Goal: Task Accomplishment & Management: Manage account settings

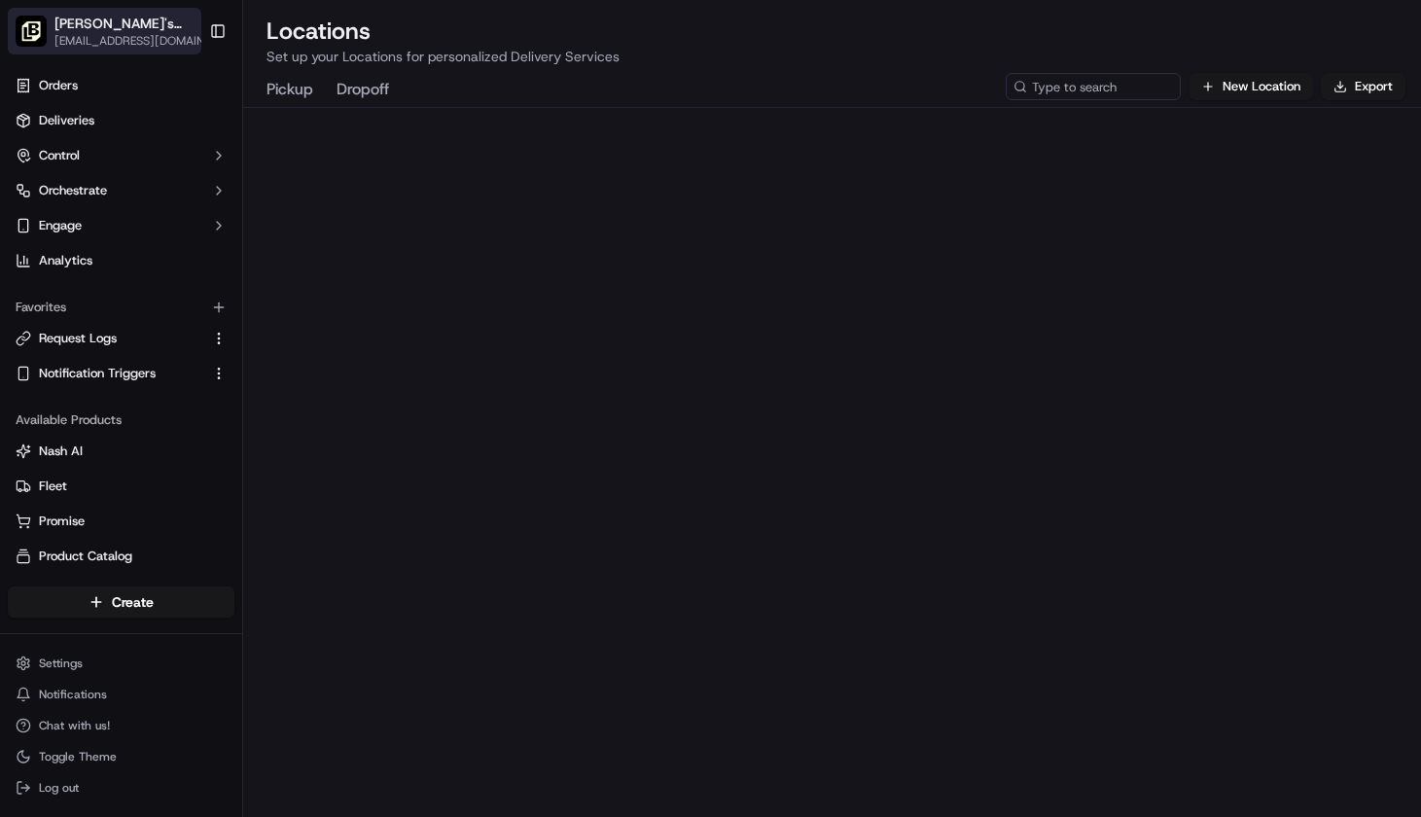
click at [120, 29] on span "[PERSON_NAME]'s Tavern + Tap ([GEOGRAPHIC_DATA])" at bounding box center [126, 23] width 144 height 19
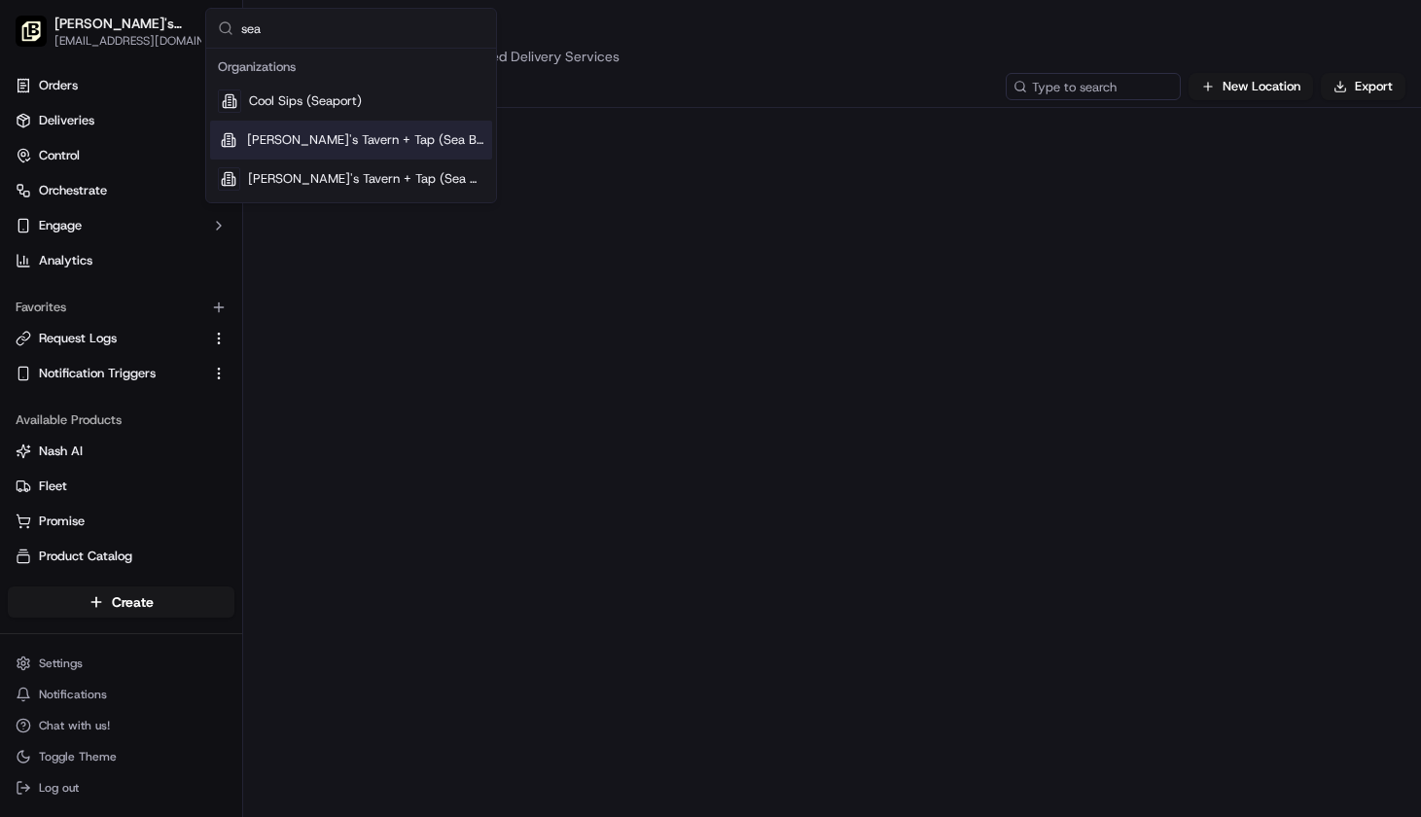
type input "sea"
click at [374, 133] on span "[PERSON_NAME]'s Tavern + Tap (Sea Bright)" at bounding box center [365, 140] width 237 height 18
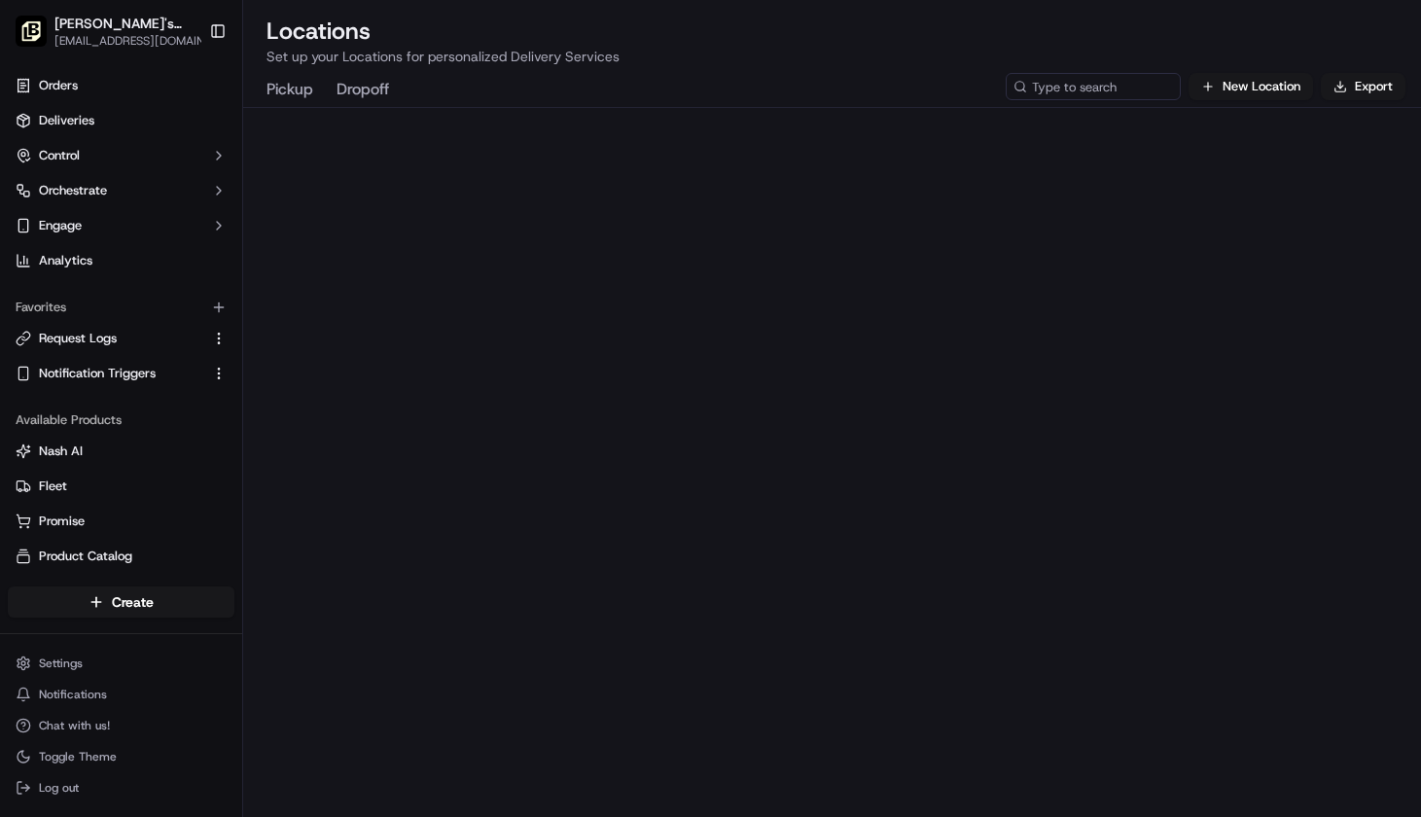
click at [76, 667] on html "[PERSON_NAME]'s Tavern + Tap ([GEOGRAPHIC_DATA]) [EMAIL_ADDRESS][DOMAIN_NAME] T…" at bounding box center [710, 408] width 1421 height 817
click at [99, 663] on html "[PERSON_NAME]'s Tavern + Tap (Sea Bright) [EMAIL_ADDRESS][DOMAIN_NAME] Toggle S…" at bounding box center [710, 408] width 1421 height 817
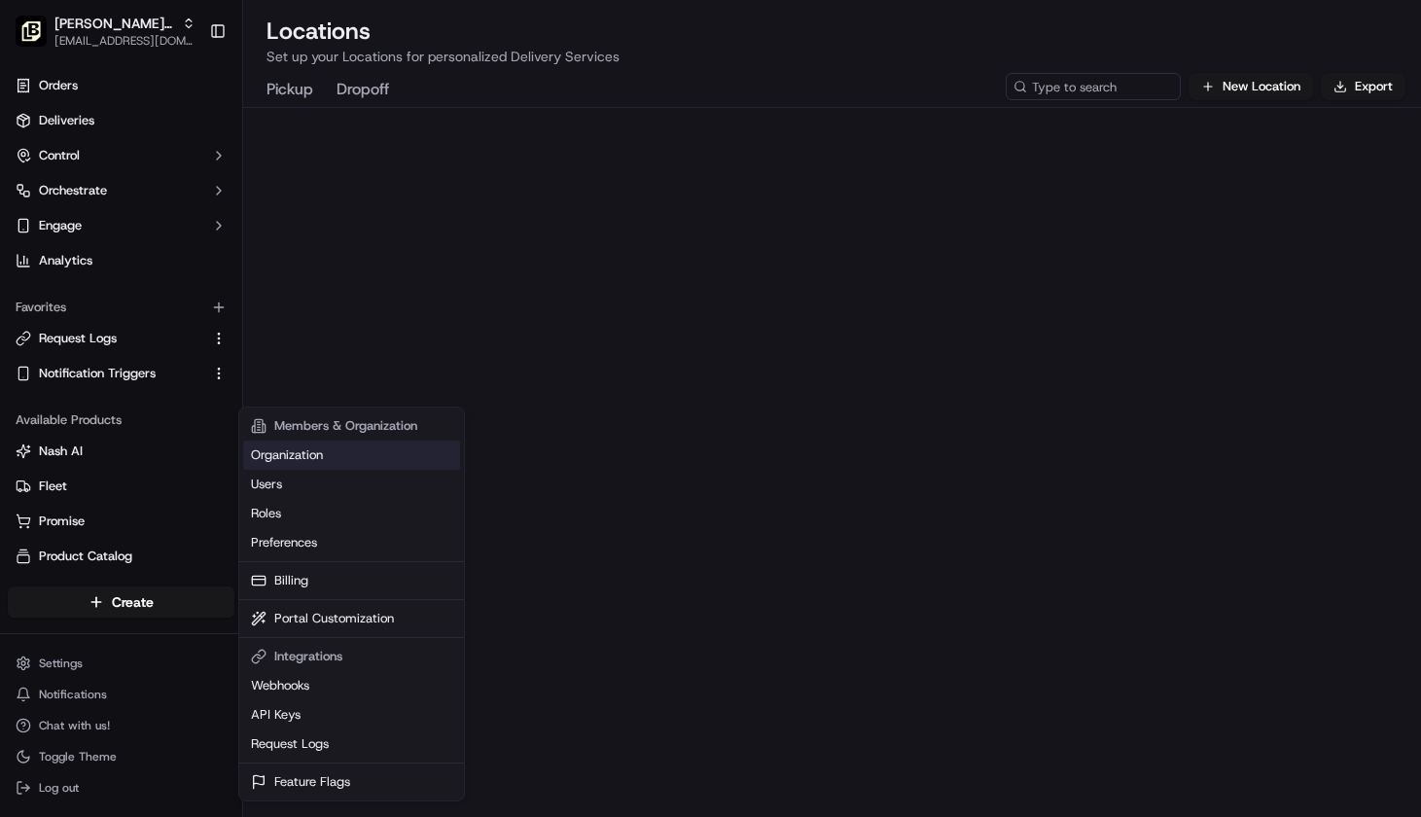
click at [307, 461] on link "Organization" at bounding box center [351, 455] width 217 height 29
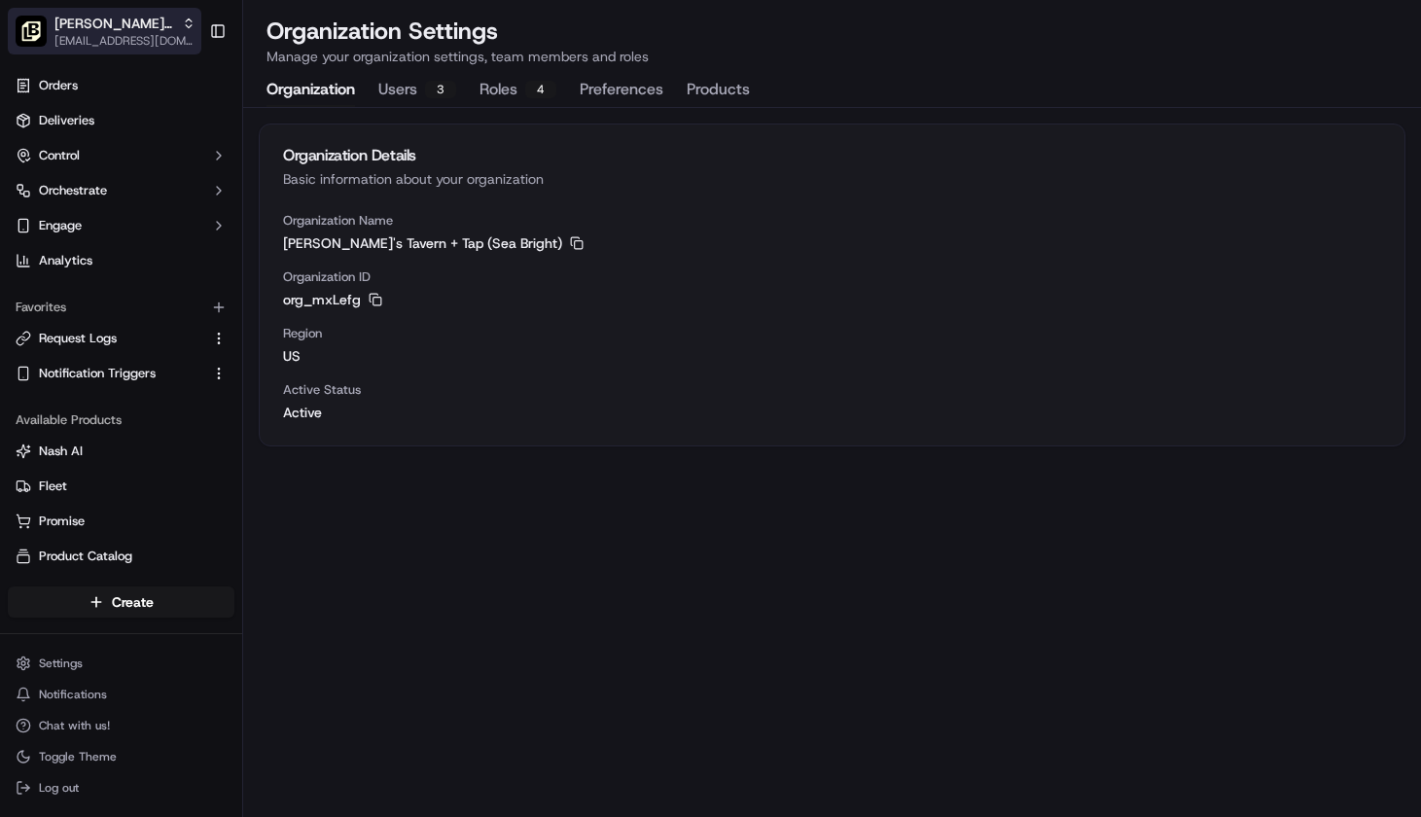
click at [105, 20] on span "[PERSON_NAME]'s Tavern + Tap (Sea Bright)" at bounding box center [114, 23] width 120 height 19
click at [106, 25] on span "[PERSON_NAME]'s Tavern + Tap (Sea Bright)" at bounding box center [114, 23] width 120 height 19
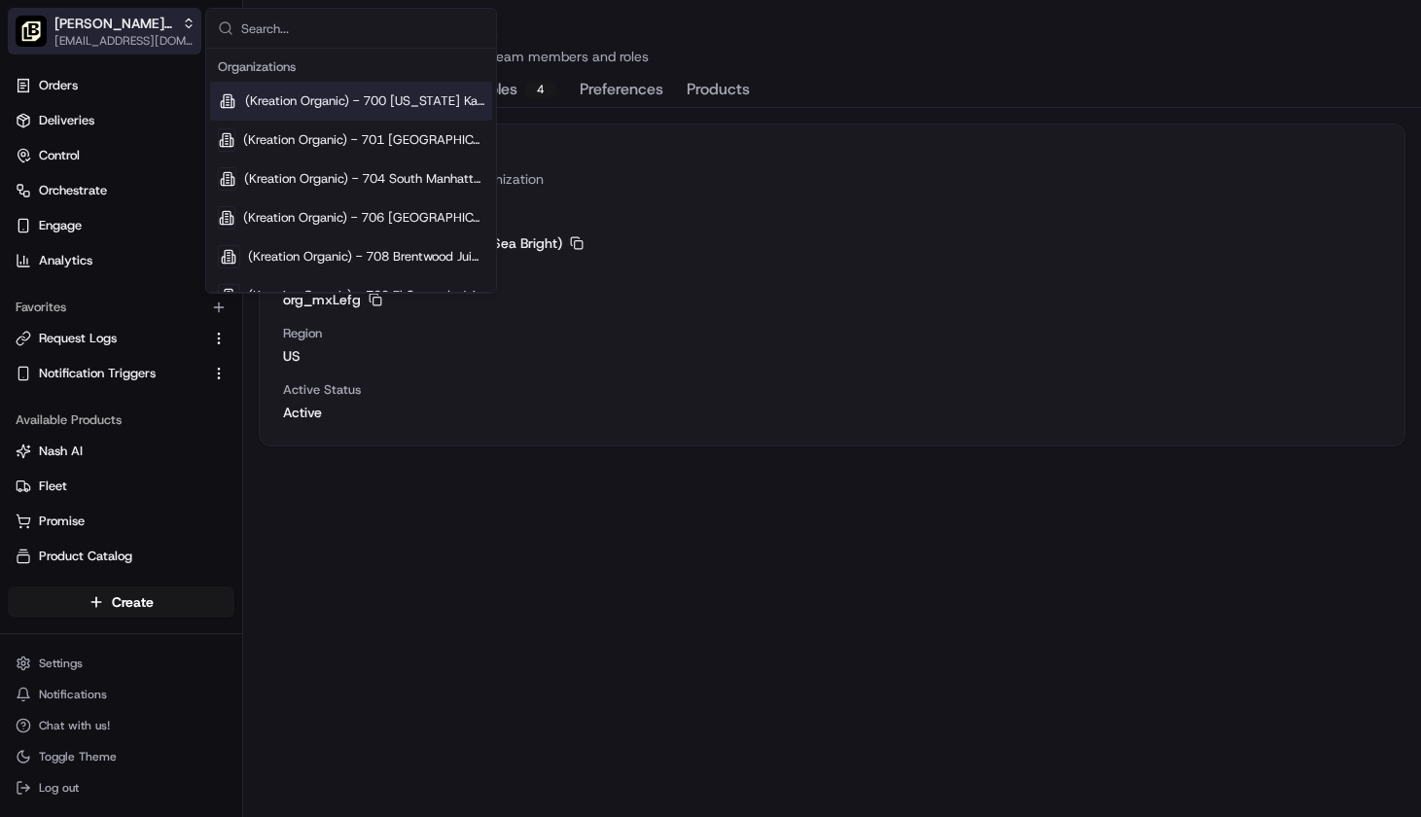
click at [109, 34] on span "[EMAIL_ADDRESS][DOMAIN_NAME]" at bounding box center [124, 41] width 141 height 16
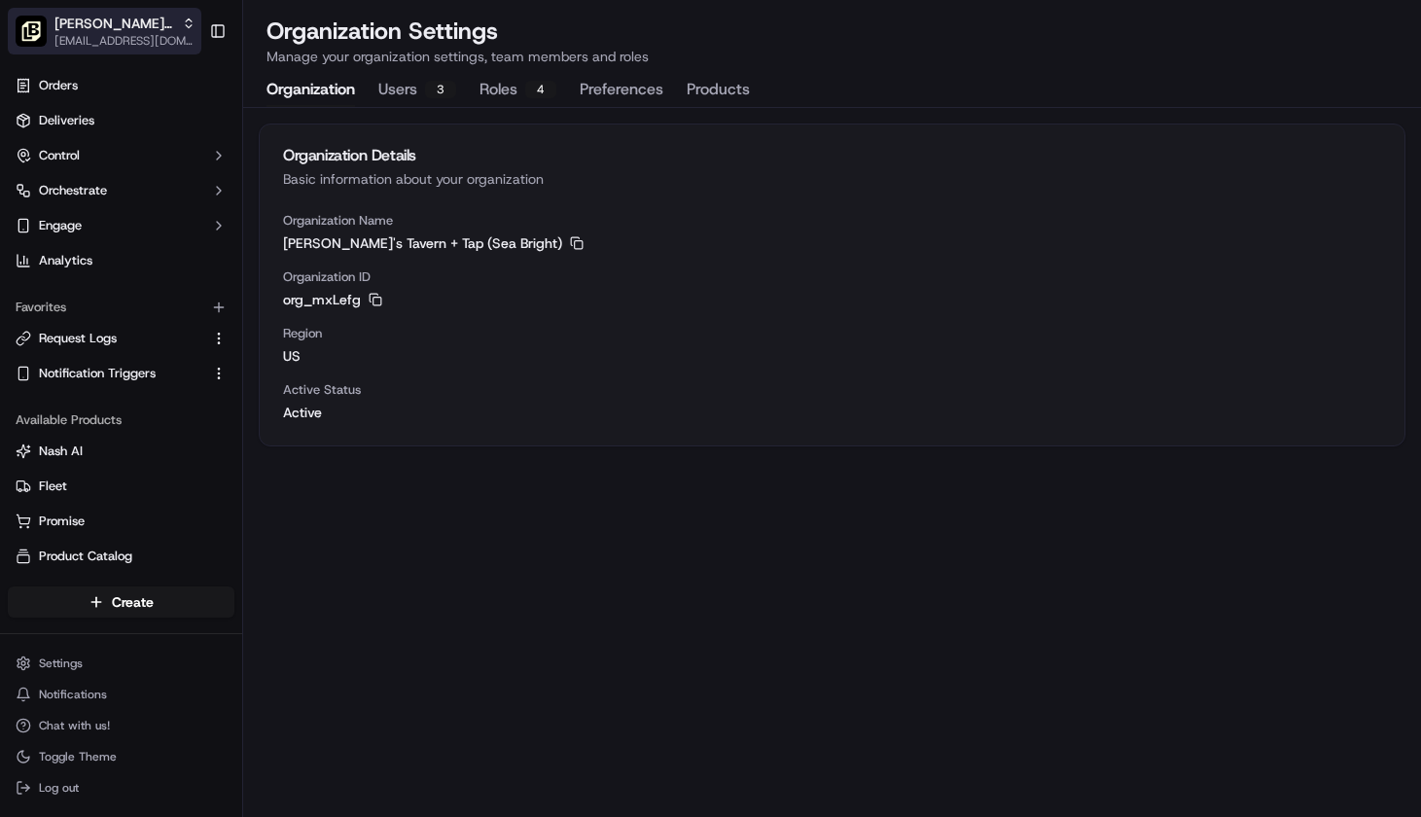
click at [109, 34] on span "[EMAIL_ADDRESS][DOMAIN_NAME]" at bounding box center [124, 41] width 141 height 16
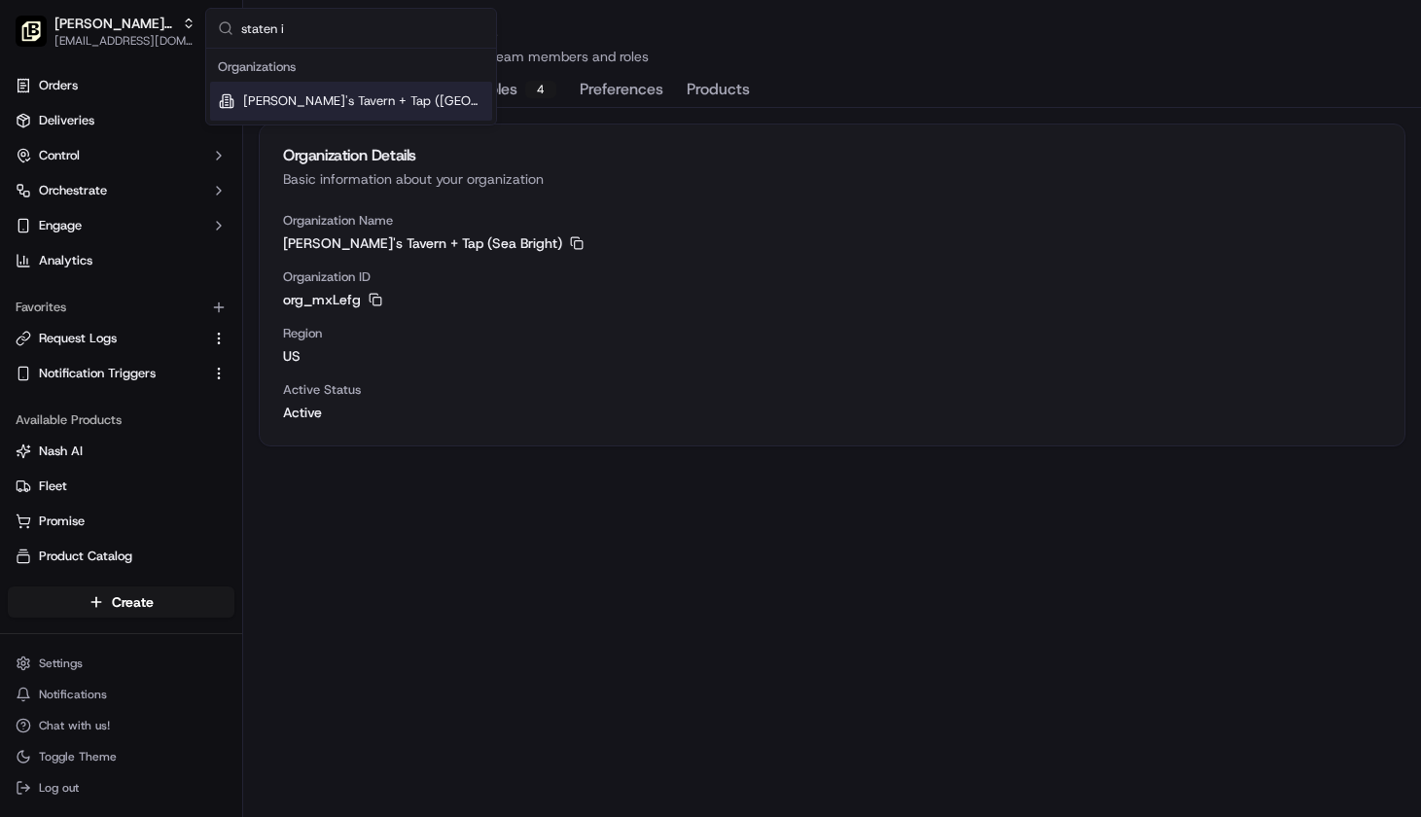
type input "staten is"
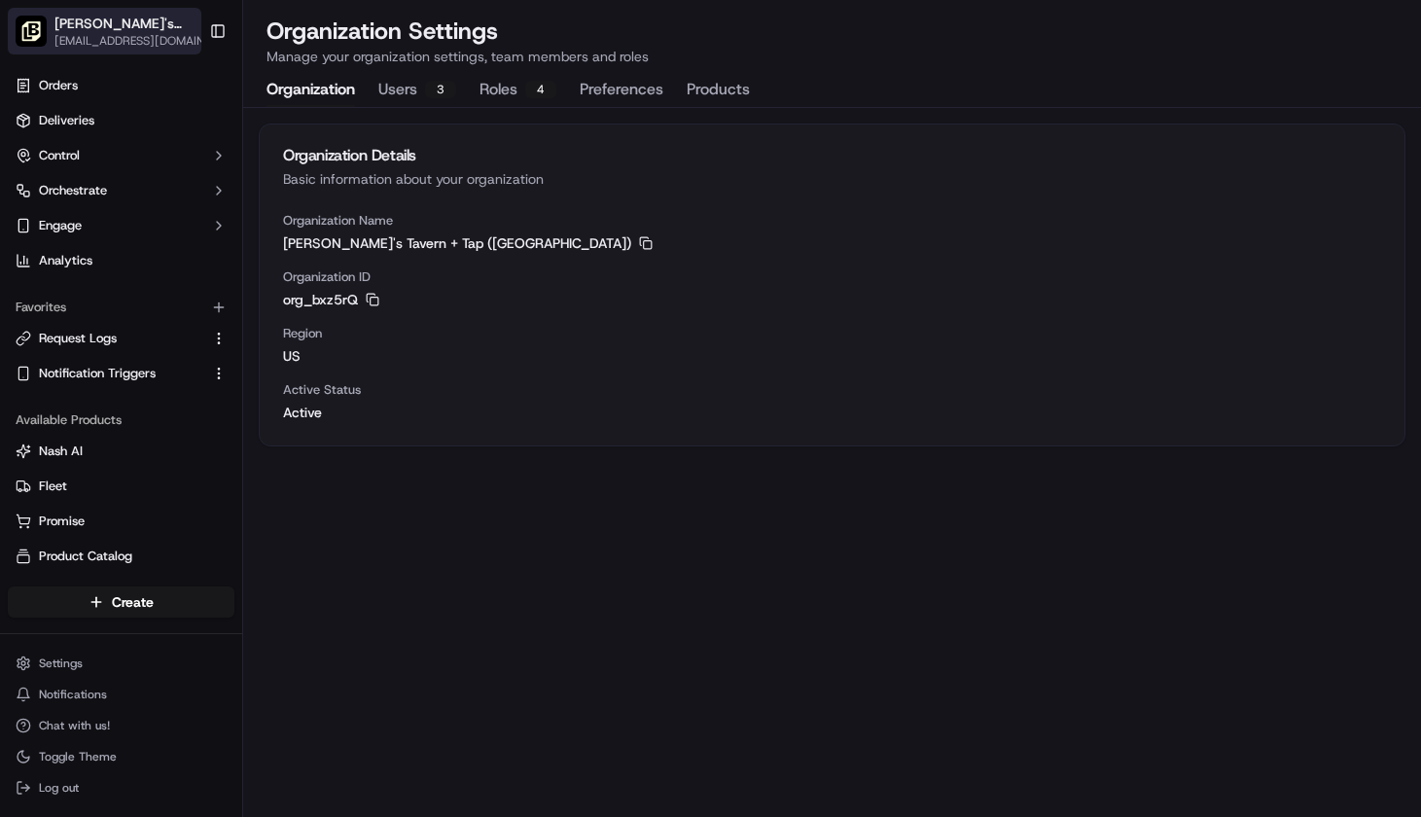
click at [114, 35] on span "[EMAIL_ADDRESS][DOMAIN_NAME]" at bounding box center [136, 41] width 165 height 16
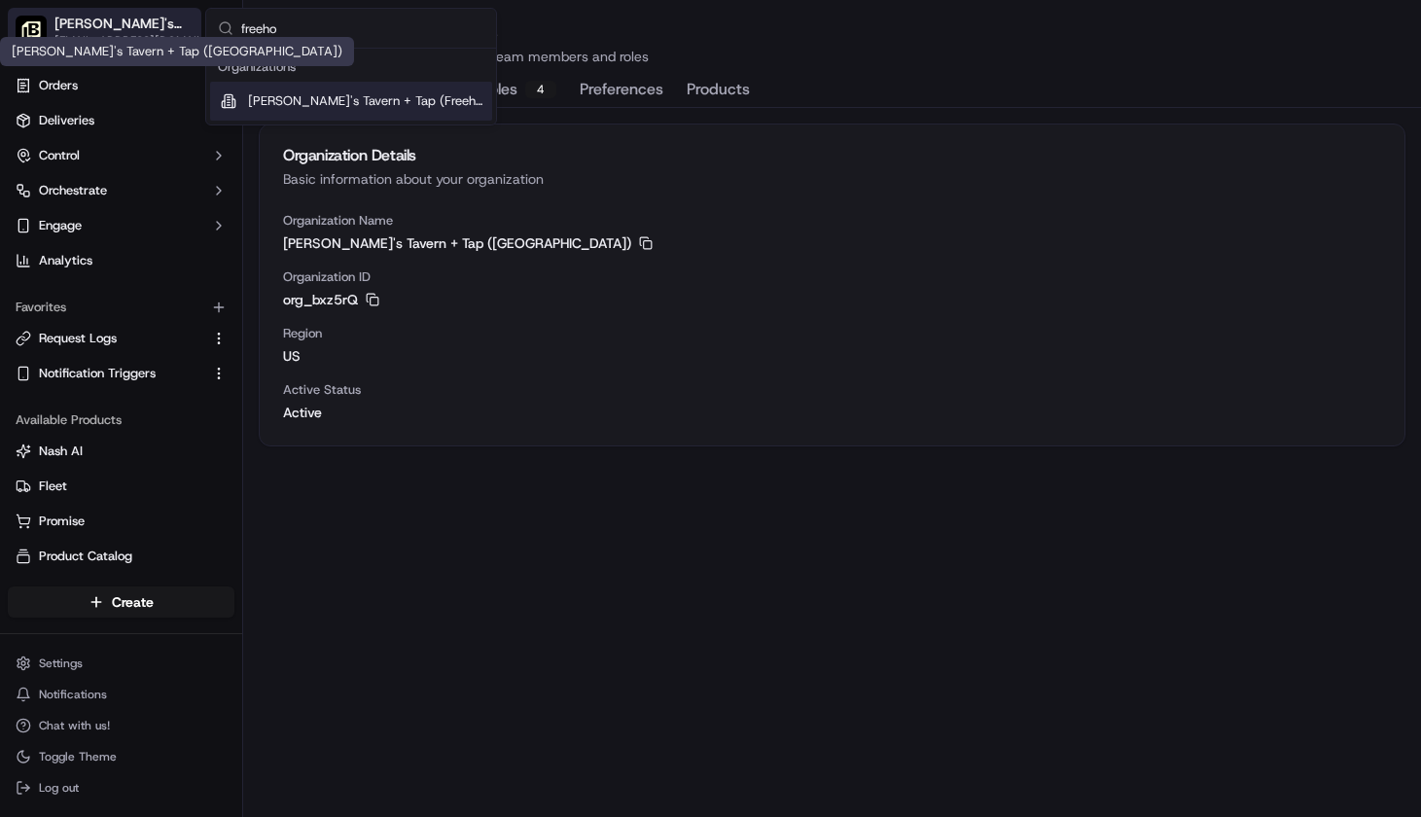
type input "freehol"
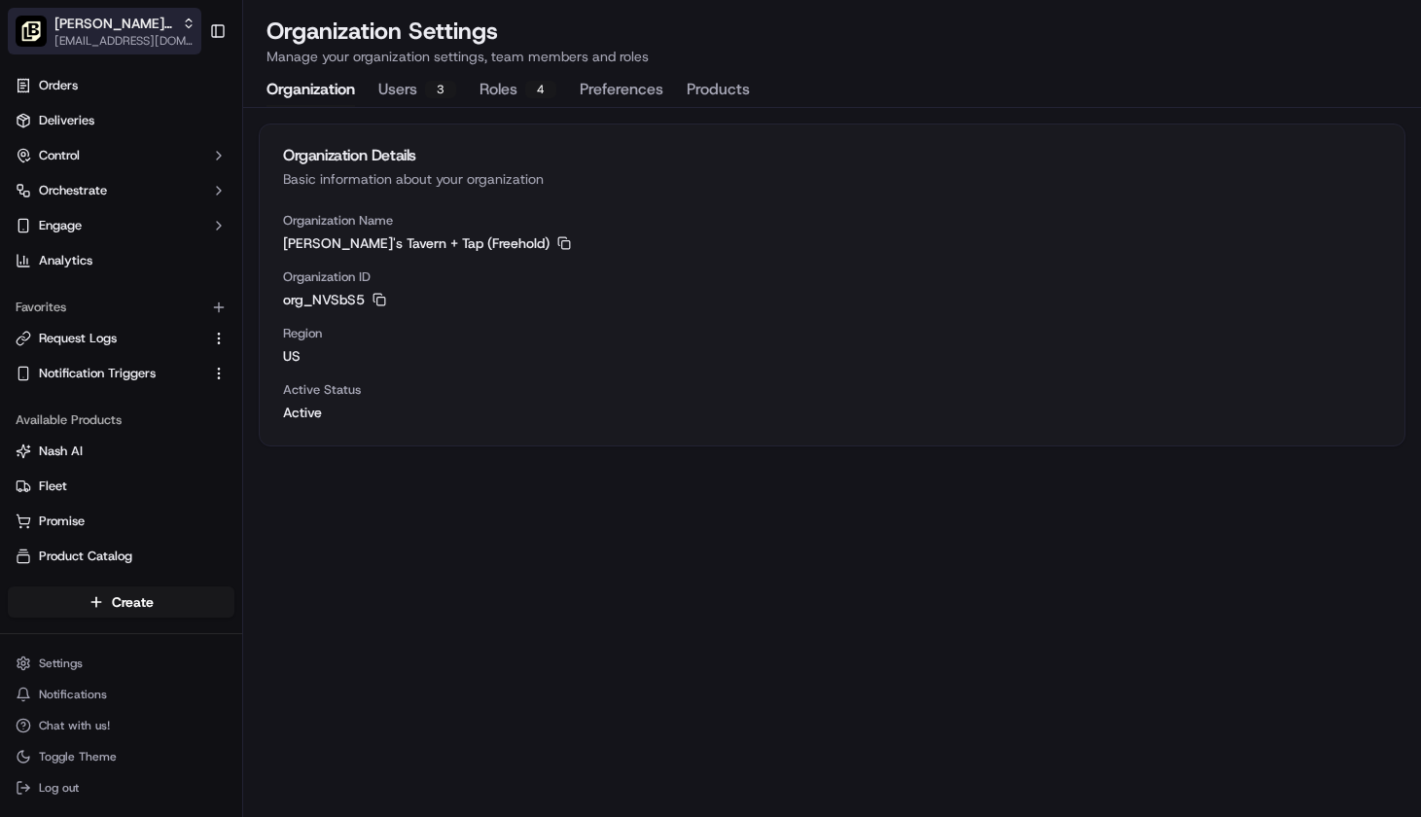
click at [140, 40] on span "[EMAIL_ADDRESS][DOMAIN_NAME]" at bounding box center [124, 41] width 141 height 16
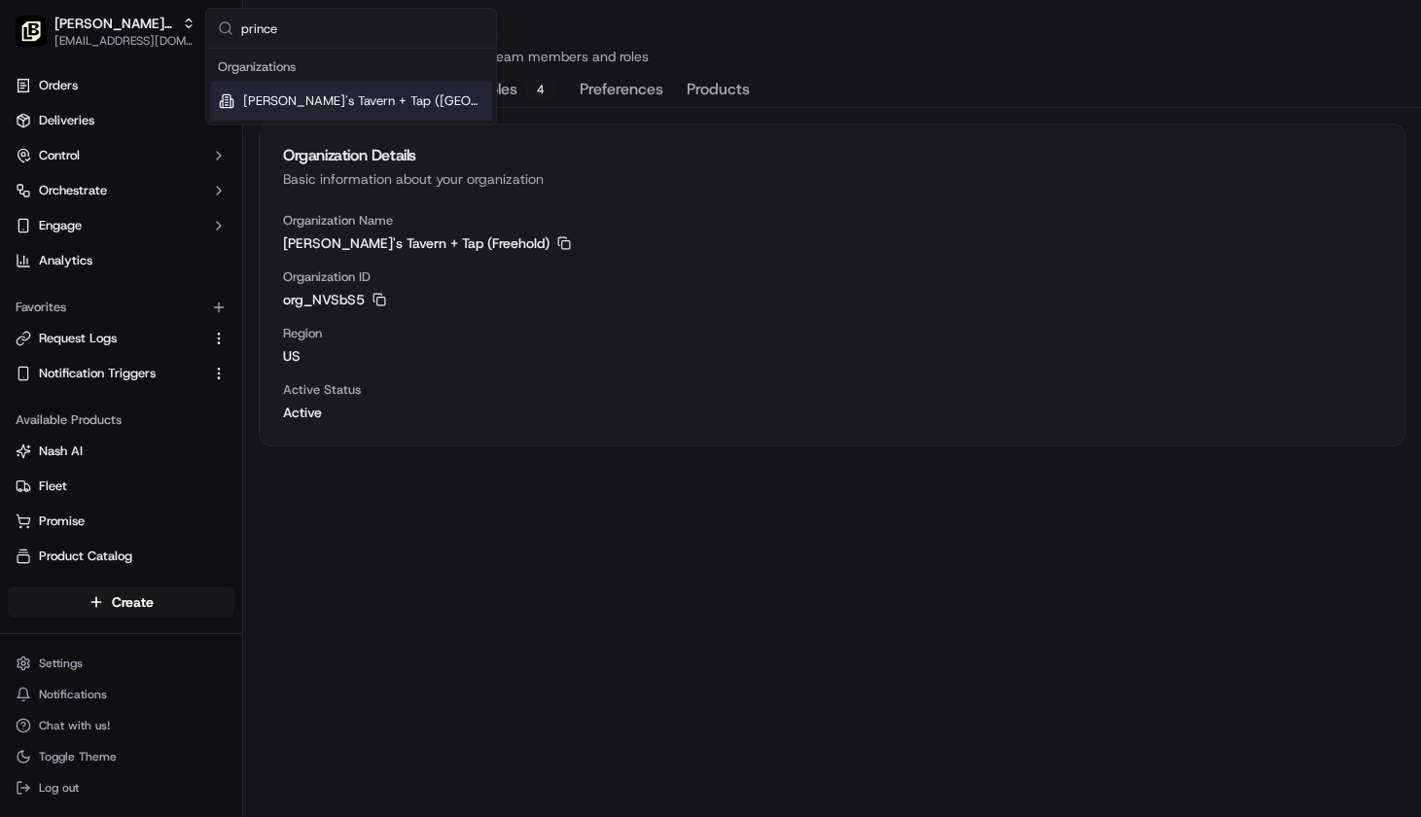
type input "prince"
click at [333, 97] on span "[PERSON_NAME]'s Tavern + Tap ([GEOGRAPHIC_DATA])" at bounding box center [363, 101] width 241 height 18
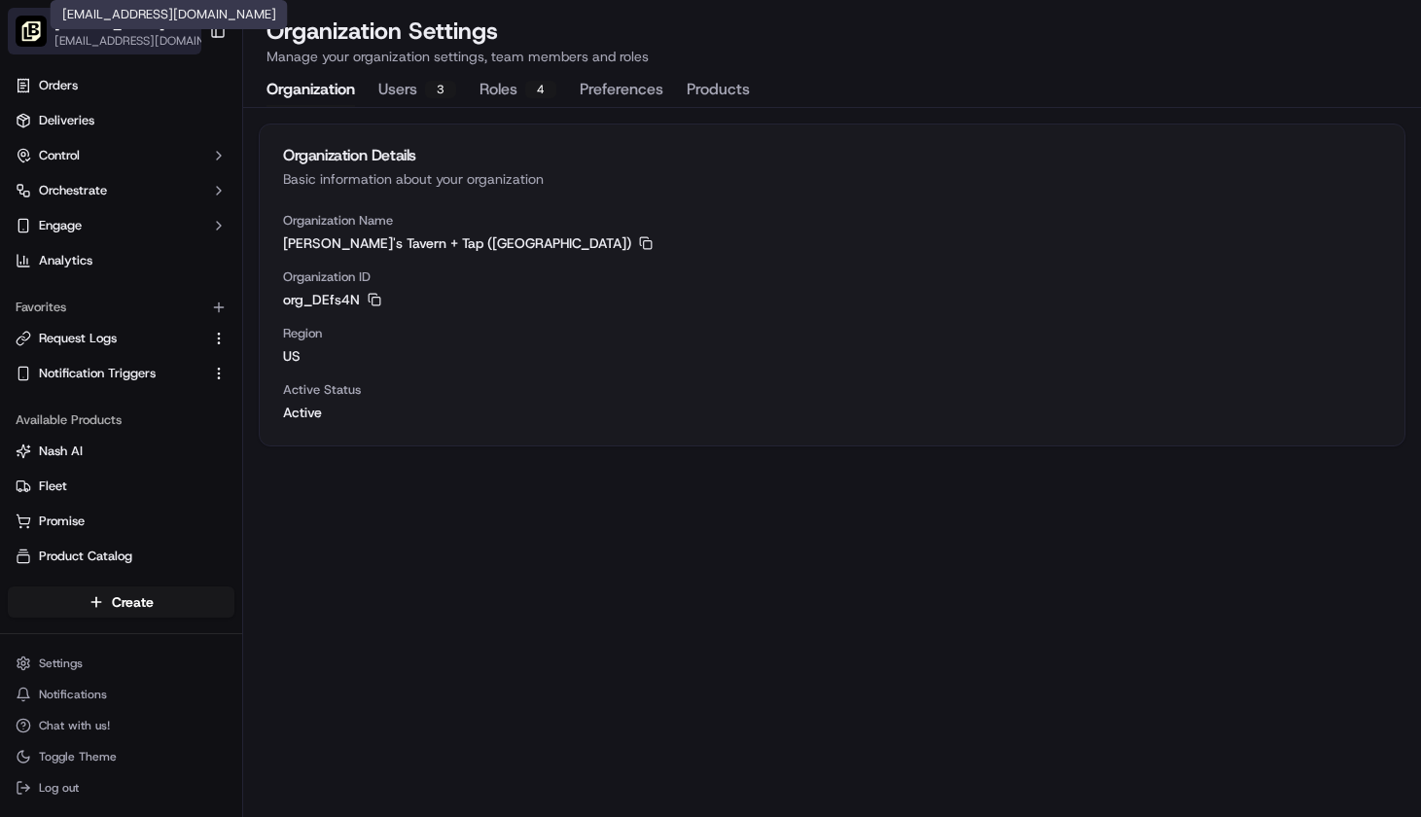
click at [110, 43] on span "[EMAIL_ADDRESS][DOMAIN_NAME]" at bounding box center [136, 41] width 165 height 16
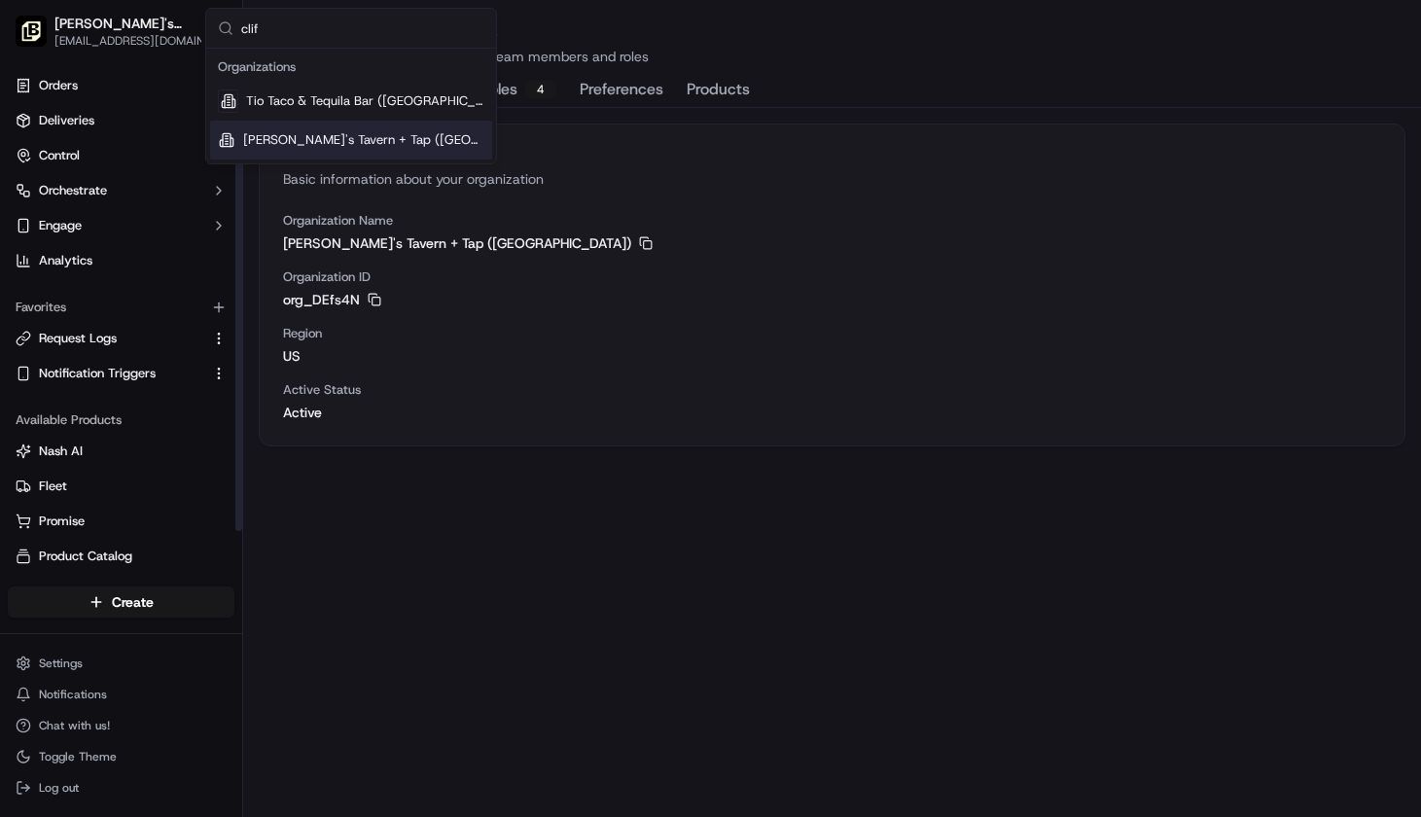
type input "clif"
click at [302, 133] on span "[PERSON_NAME]'s Tavern + Tap ([GEOGRAPHIC_DATA])" at bounding box center [363, 140] width 241 height 18
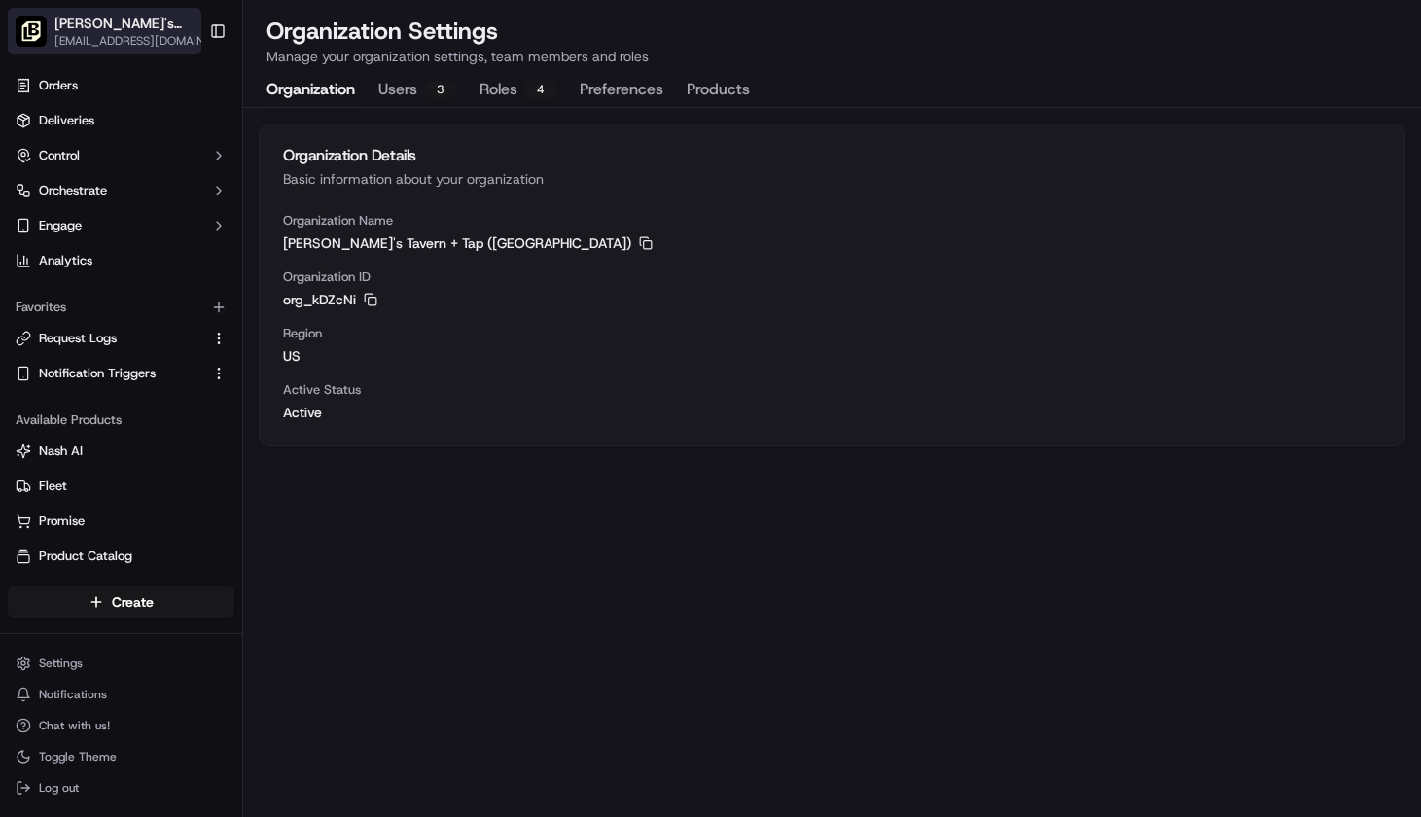
click at [107, 28] on span "[PERSON_NAME]'s Tavern + Tap ([GEOGRAPHIC_DATA])" at bounding box center [126, 23] width 144 height 19
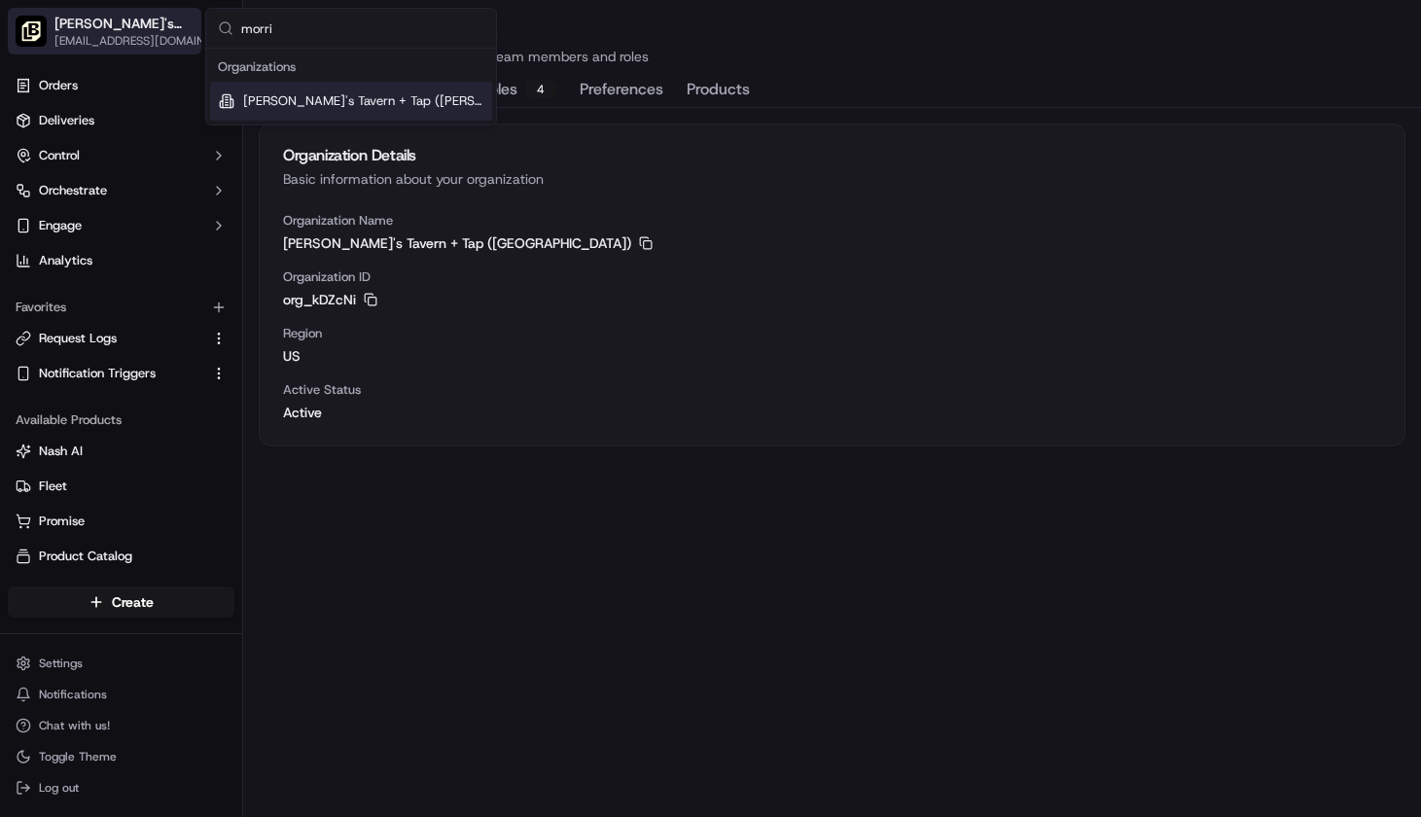
type input "[PERSON_NAME]"
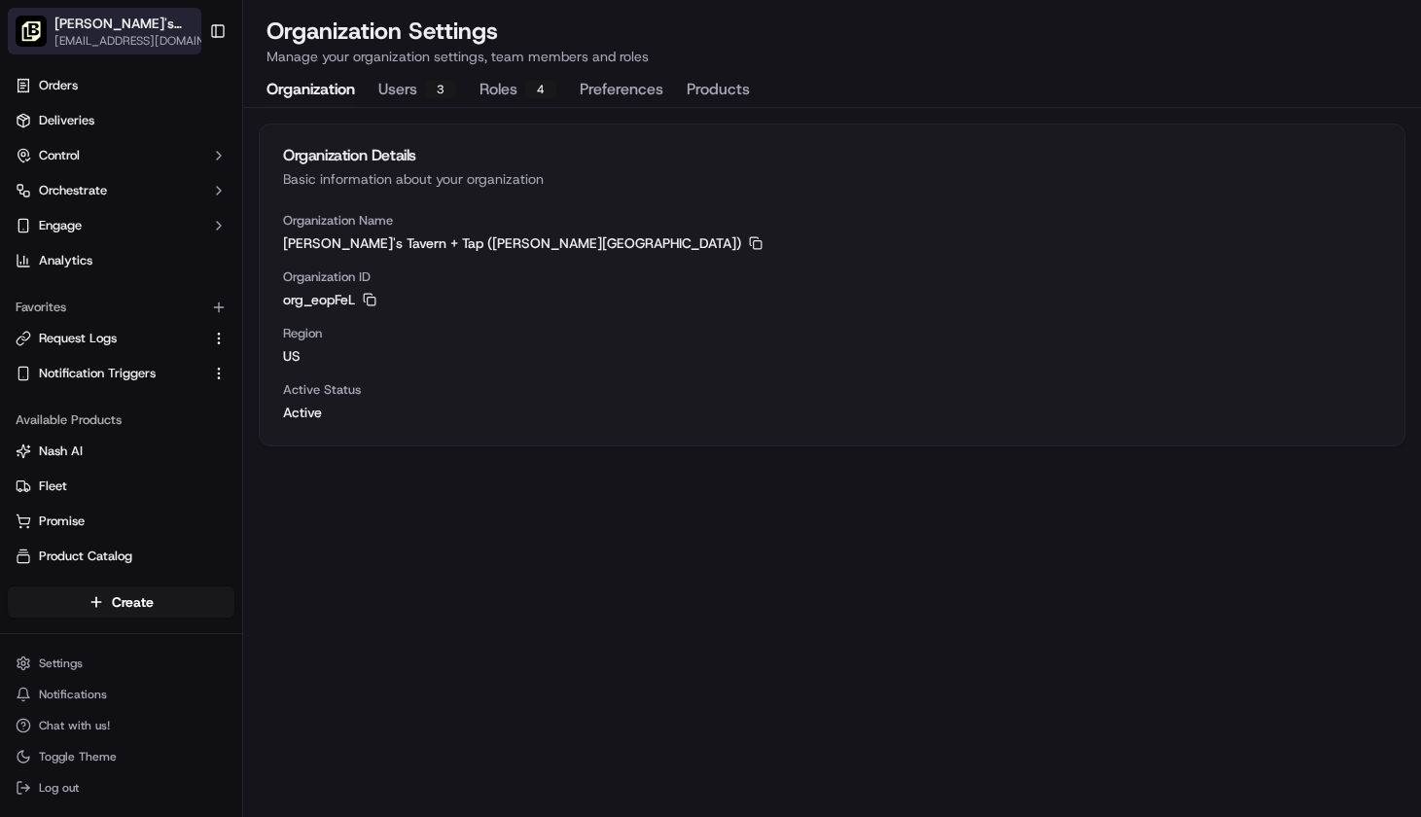
click at [97, 34] on span "[EMAIL_ADDRESS][DOMAIN_NAME]" at bounding box center [134, 41] width 160 height 16
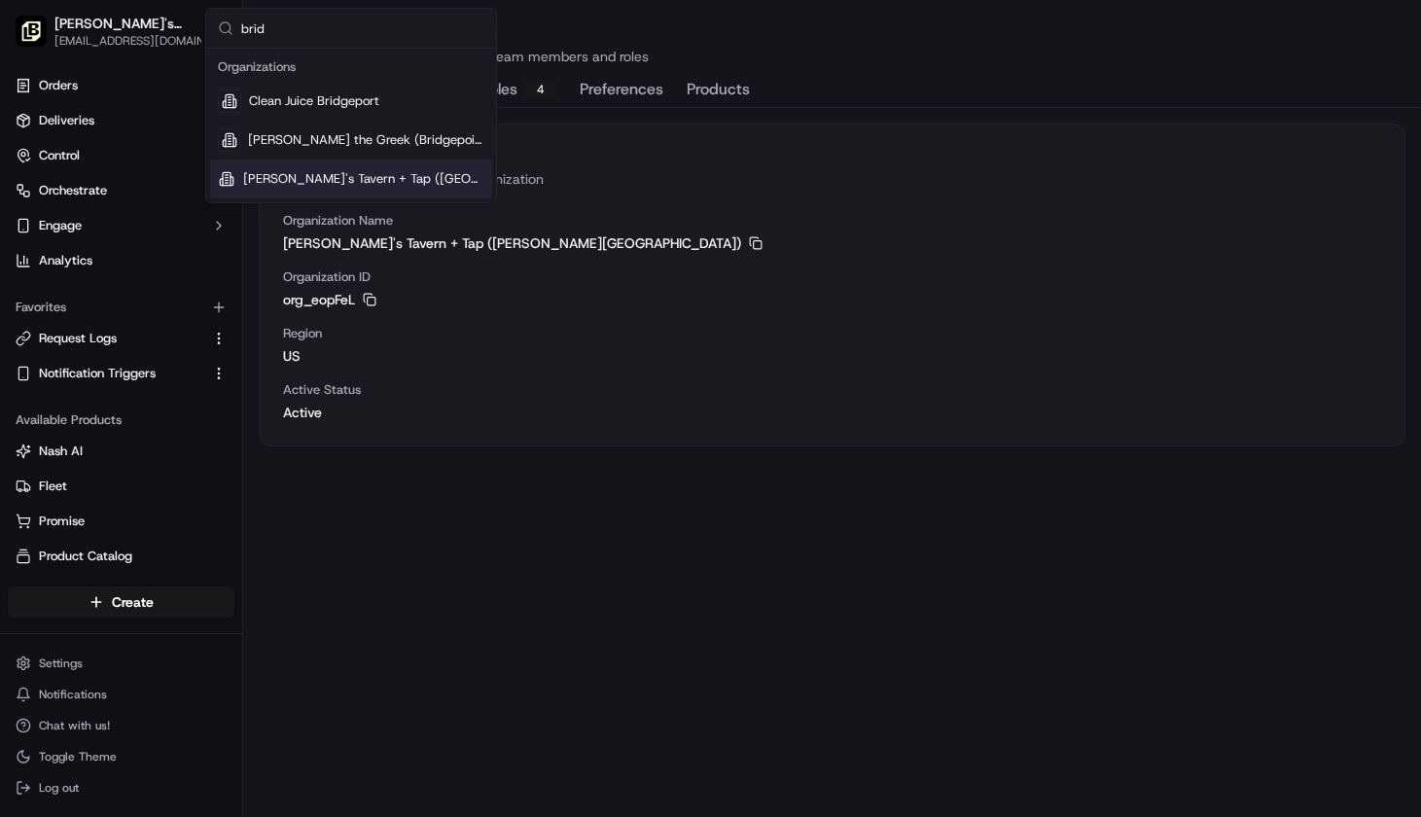
type input "brid"
click at [301, 182] on span "[PERSON_NAME]'s Tavern + Tap ([GEOGRAPHIC_DATA])" at bounding box center [363, 179] width 241 height 18
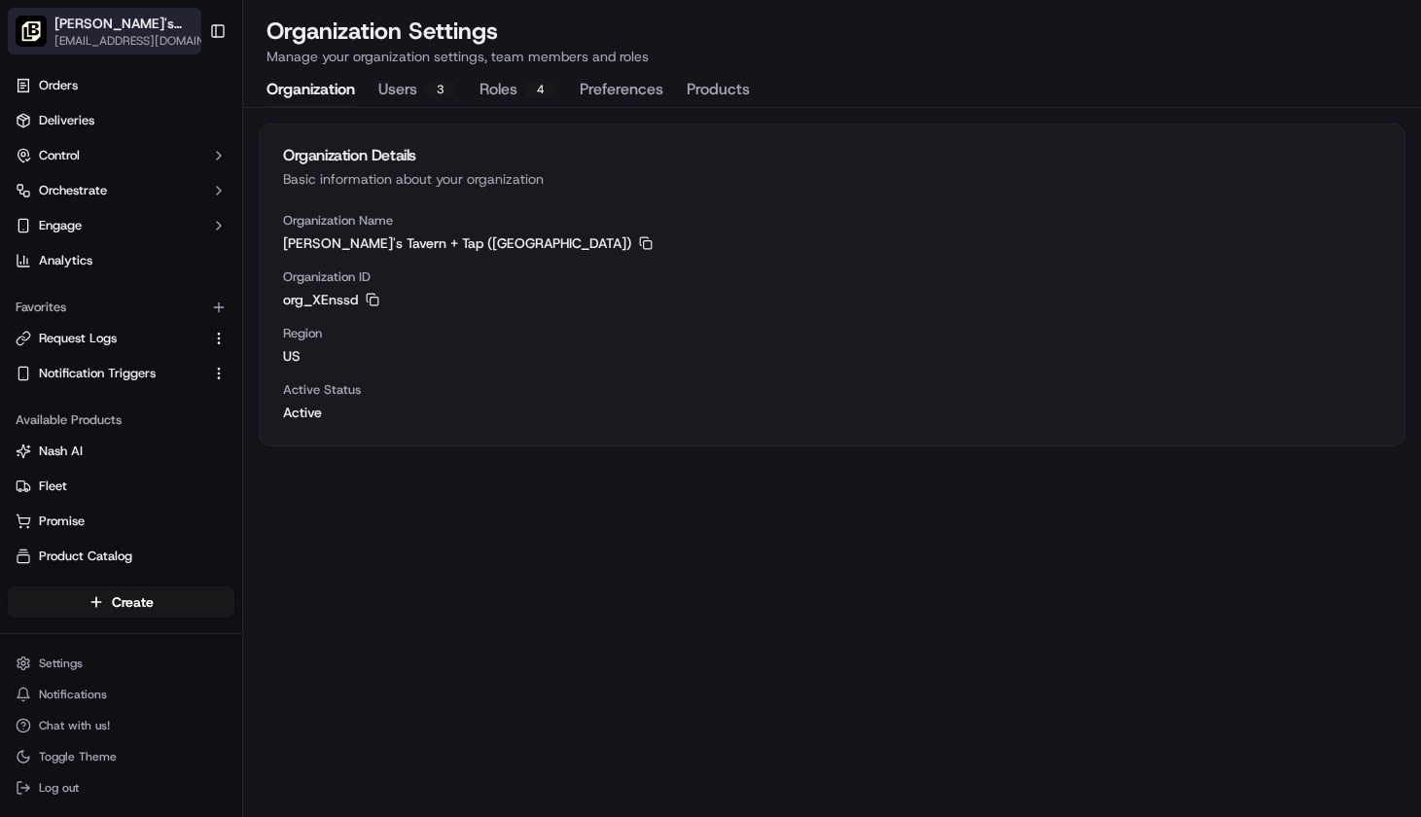
click at [59, 27] on span "[PERSON_NAME]'s Tavern + Tap ([GEOGRAPHIC_DATA])" at bounding box center [126, 23] width 144 height 19
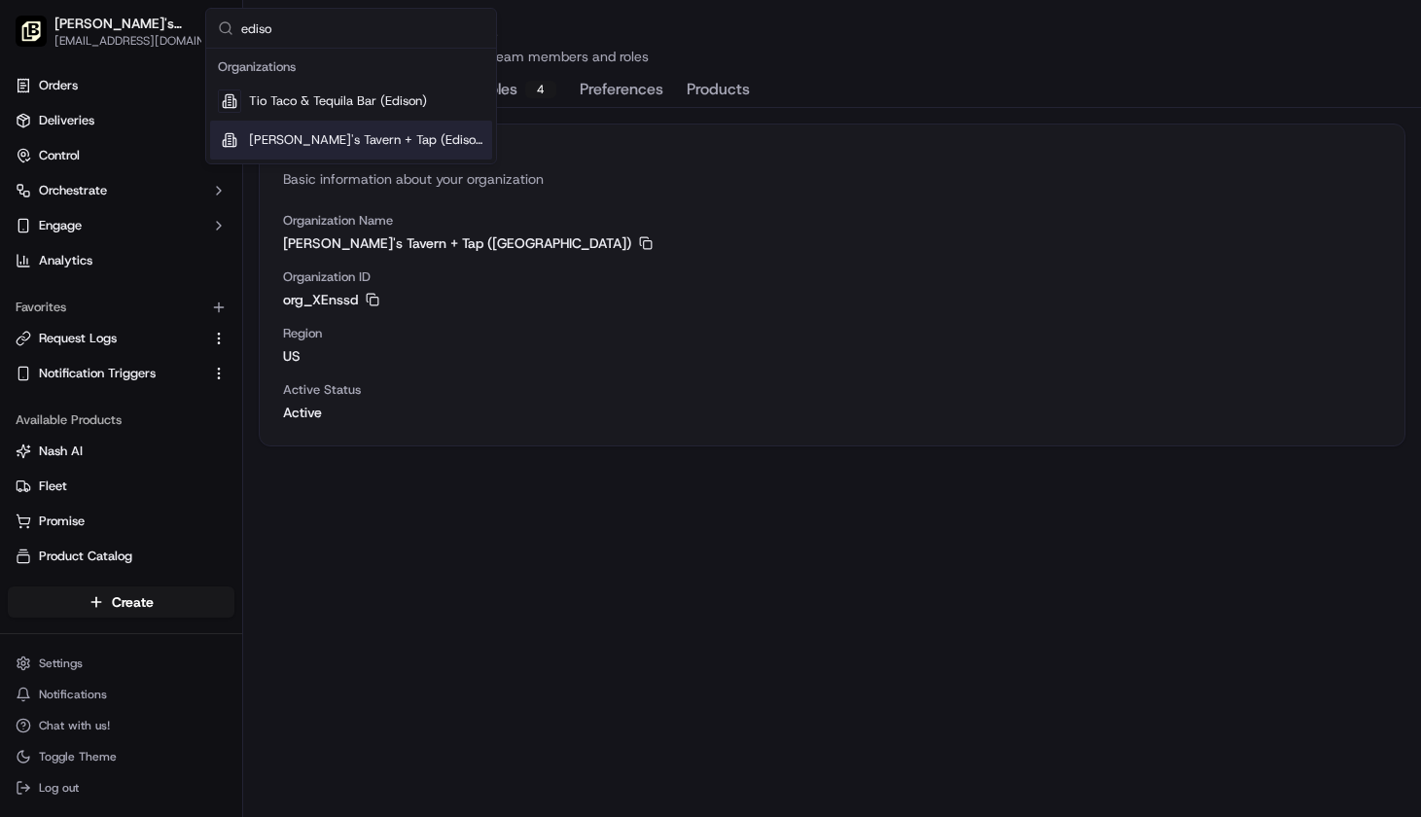
type input "ediso"
click at [282, 140] on span "[PERSON_NAME]'s Tavern + Tap (Edison)" at bounding box center [366, 140] width 235 height 18
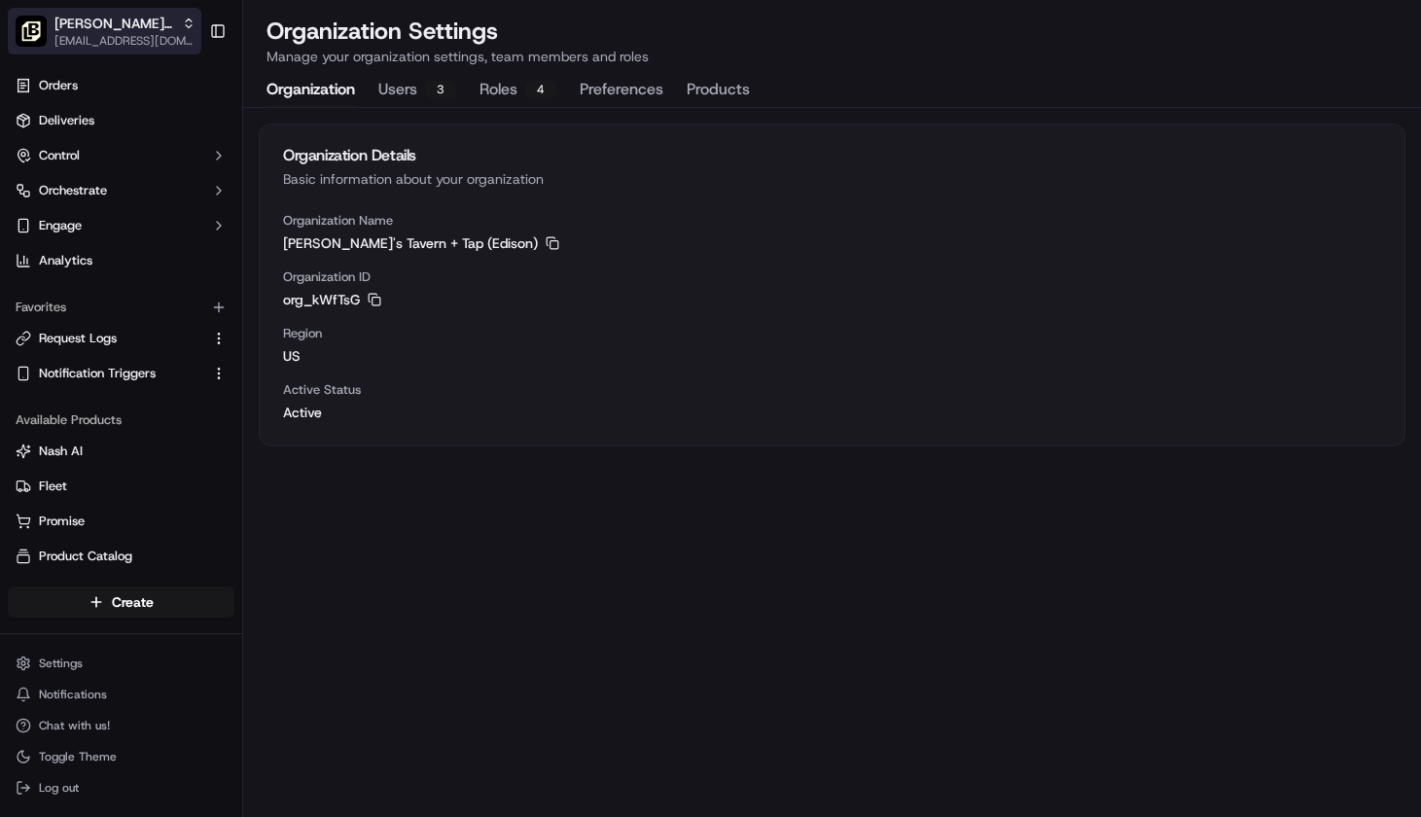
click at [106, 26] on span "[PERSON_NAME]'s Tavern + Tap (Edison)" at bounding box center [114, 23] width 120 height 19
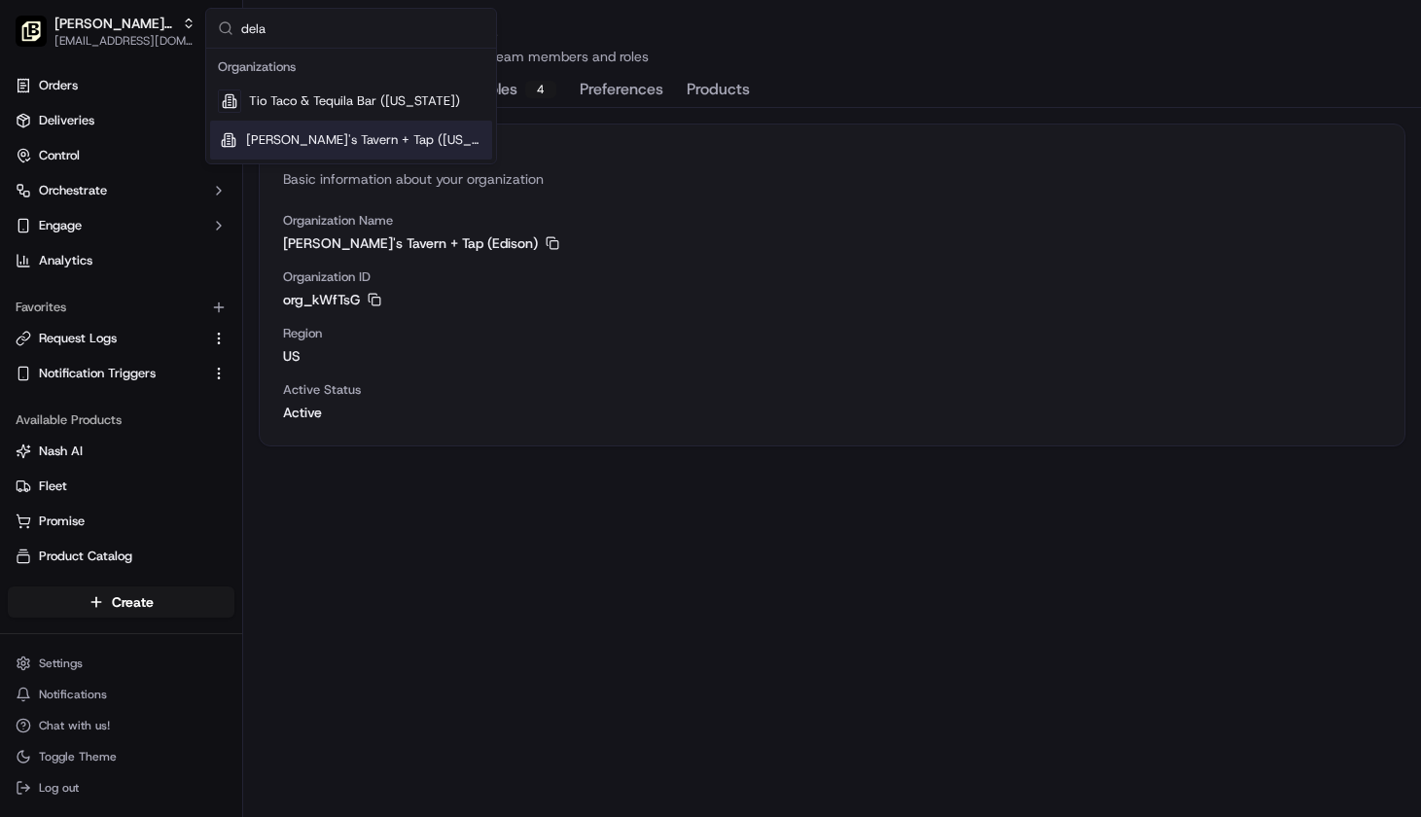
type input "dela"
click at [378, 139] on span "[PERSON_NAME]'s Tavern + Tap ([US_STATE])" at bounding box center [365, 140] width 238 height 18
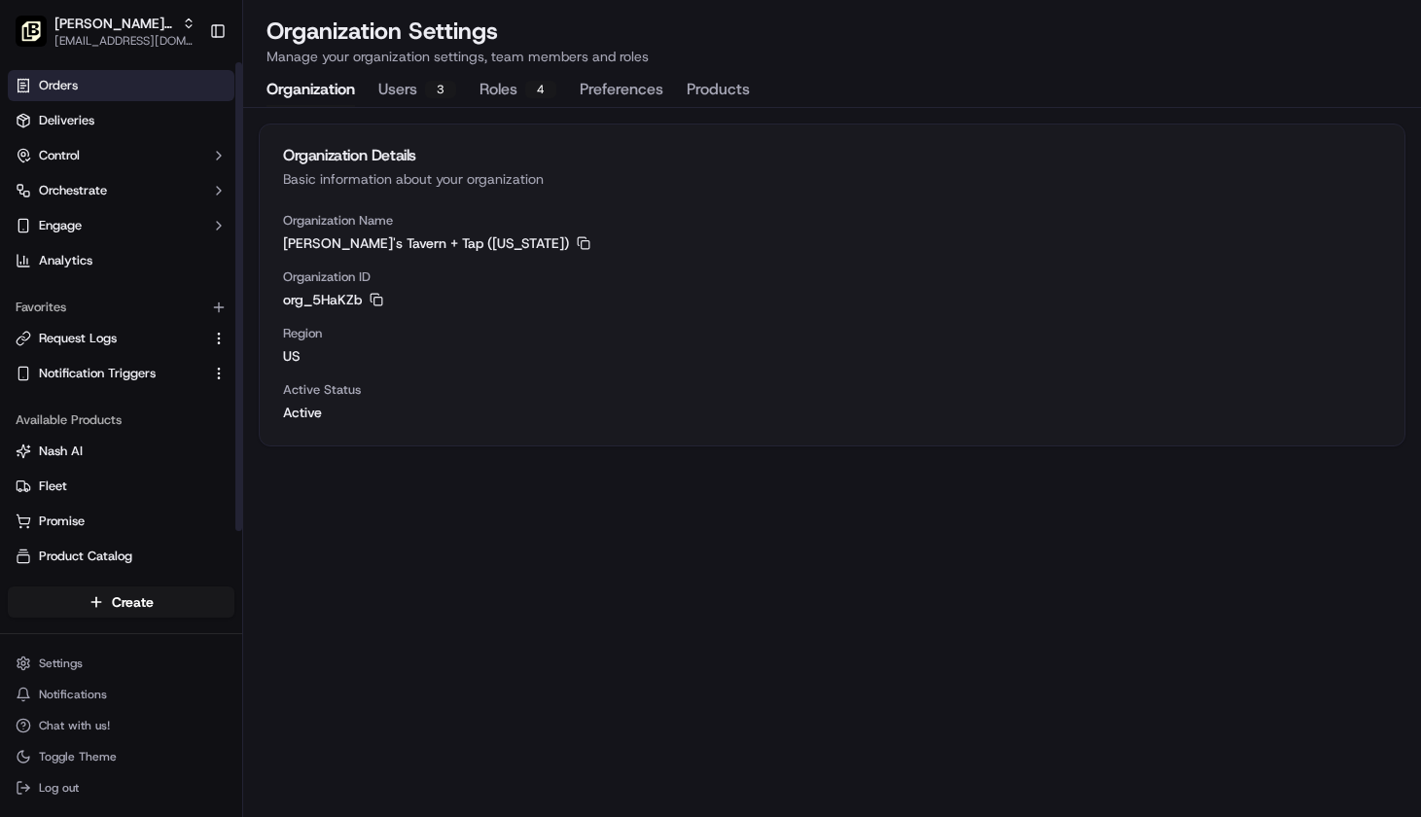
click at [82, 83] on link "Orders" at bounding box center [121, 85] width 227 height 31
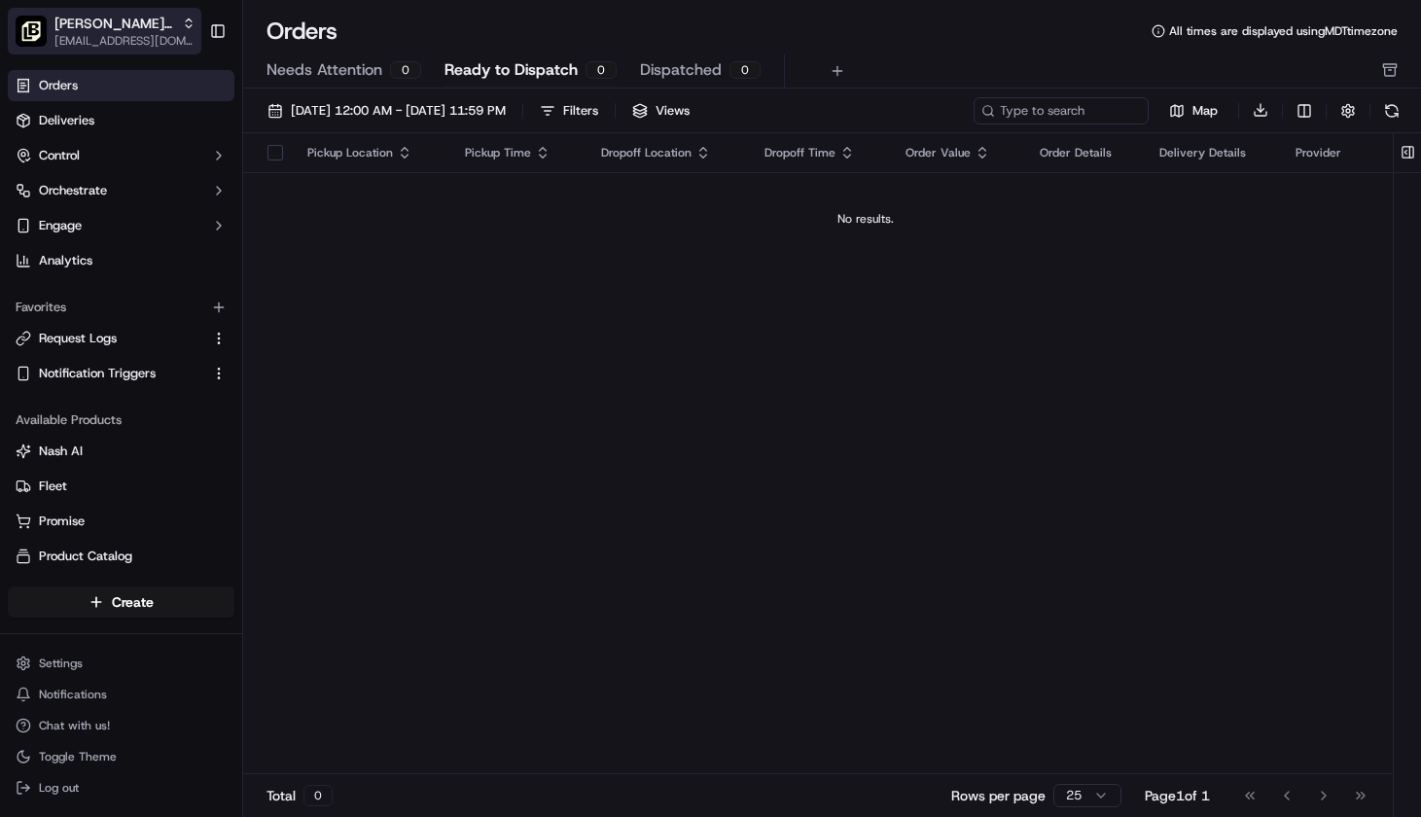
click at [182, 29] on icon "button" at bounding box center [189, 24] width 14 height 14
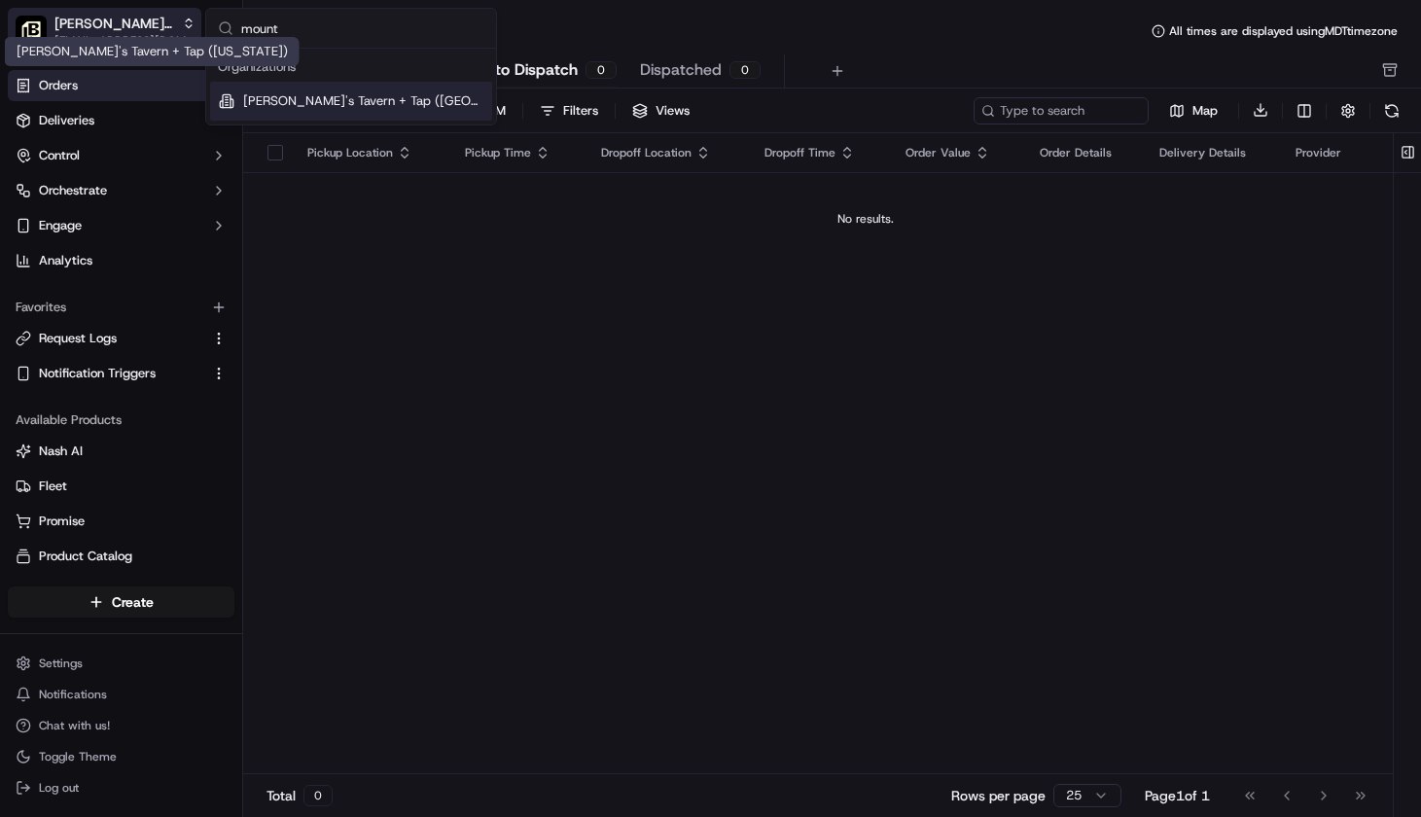
type input "mount l"
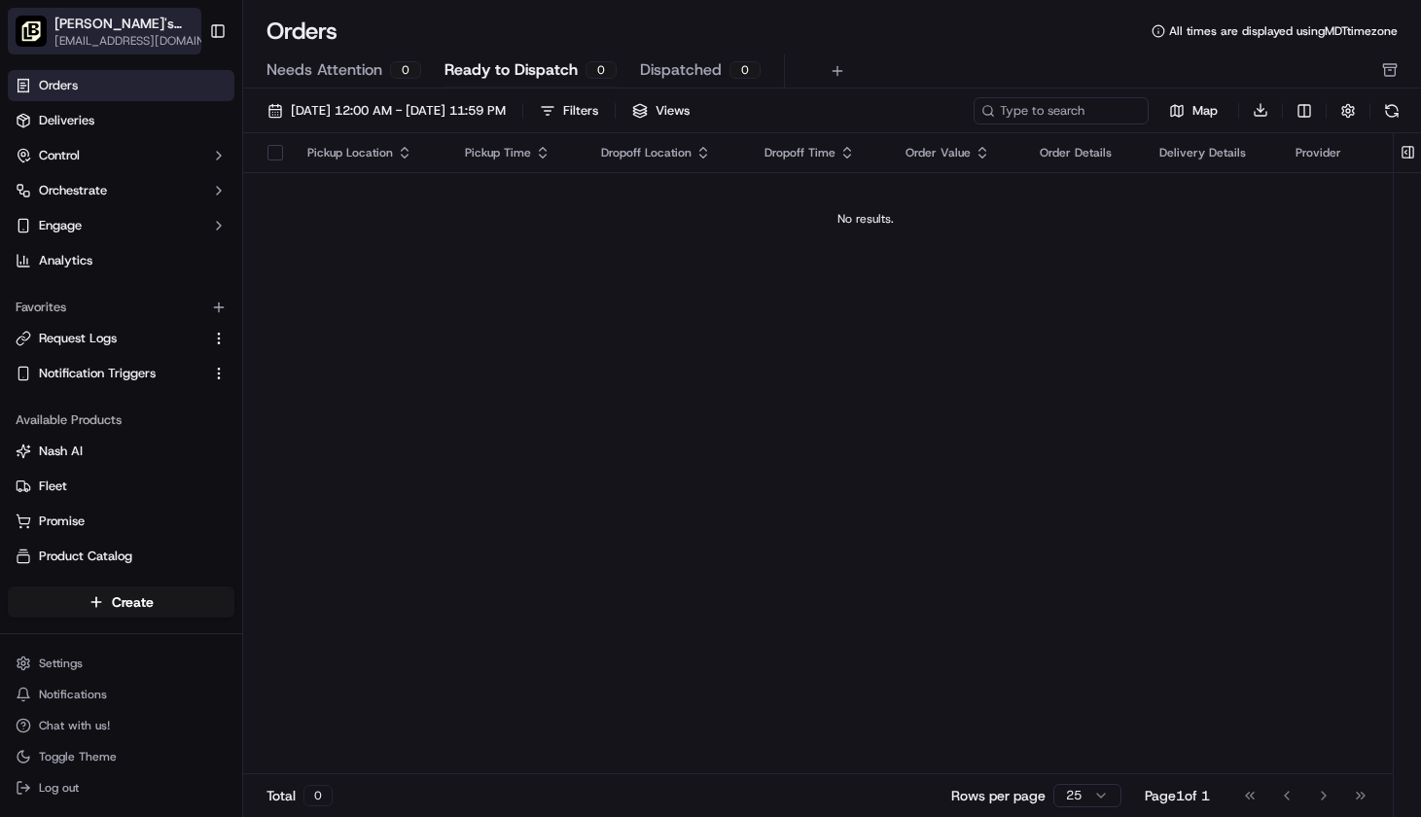
click at [124, 40] on span "[EMAIL_ADDRESS][DOMAIN_NAME]" at bounding box center [136, 41] width 165 height 16
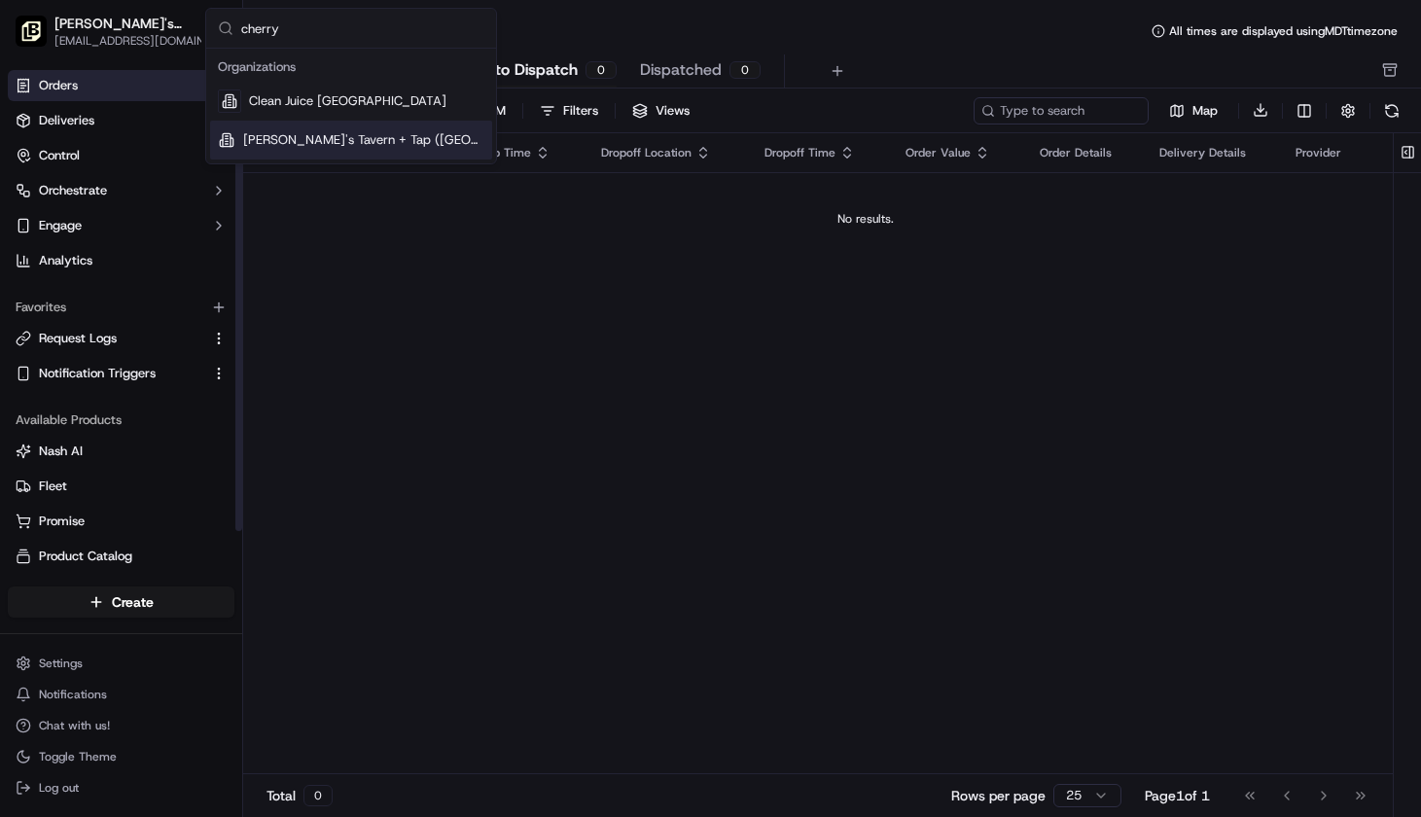
type input "cherry"
click at [280, 135] on span "[PERSON_NAME]'s Tavern + Tap ([GEOGRAPHIC_DATA])" at bounding box center [363, 140] width 241 height 18
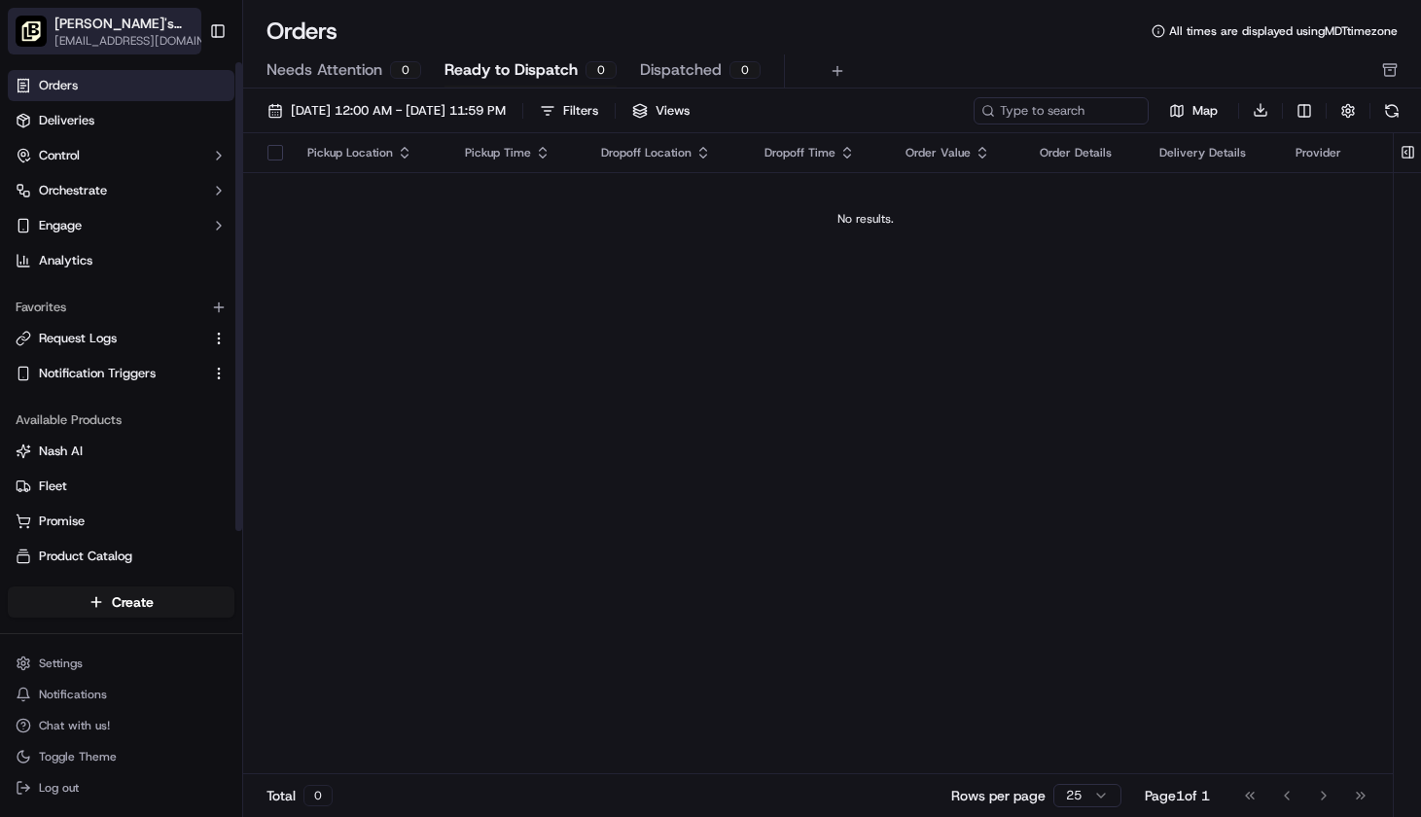
click at [153, 22] on span "[PERSON_NAME]'s Tavern + Tap ([GEOGRAPHIC_DATA])" at bounding box center [126, 23] width 144 height 19
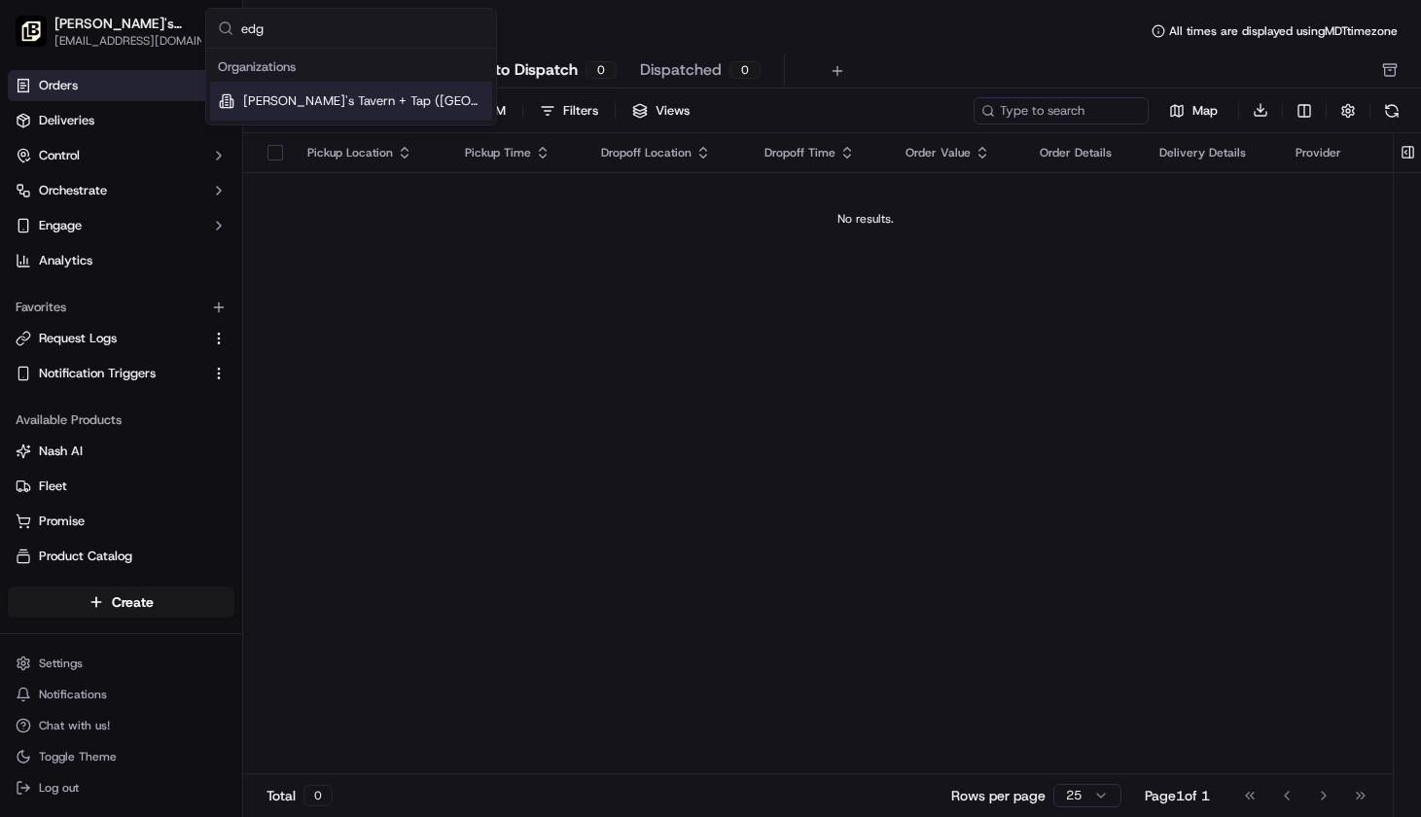
type input "edg"
click at [386, 113] on div "[PERSON_NAME]'s Tavern + Tap ([GEOGRAPHIC_DATA])" at bounding box center [351, 101] width 282 height 39
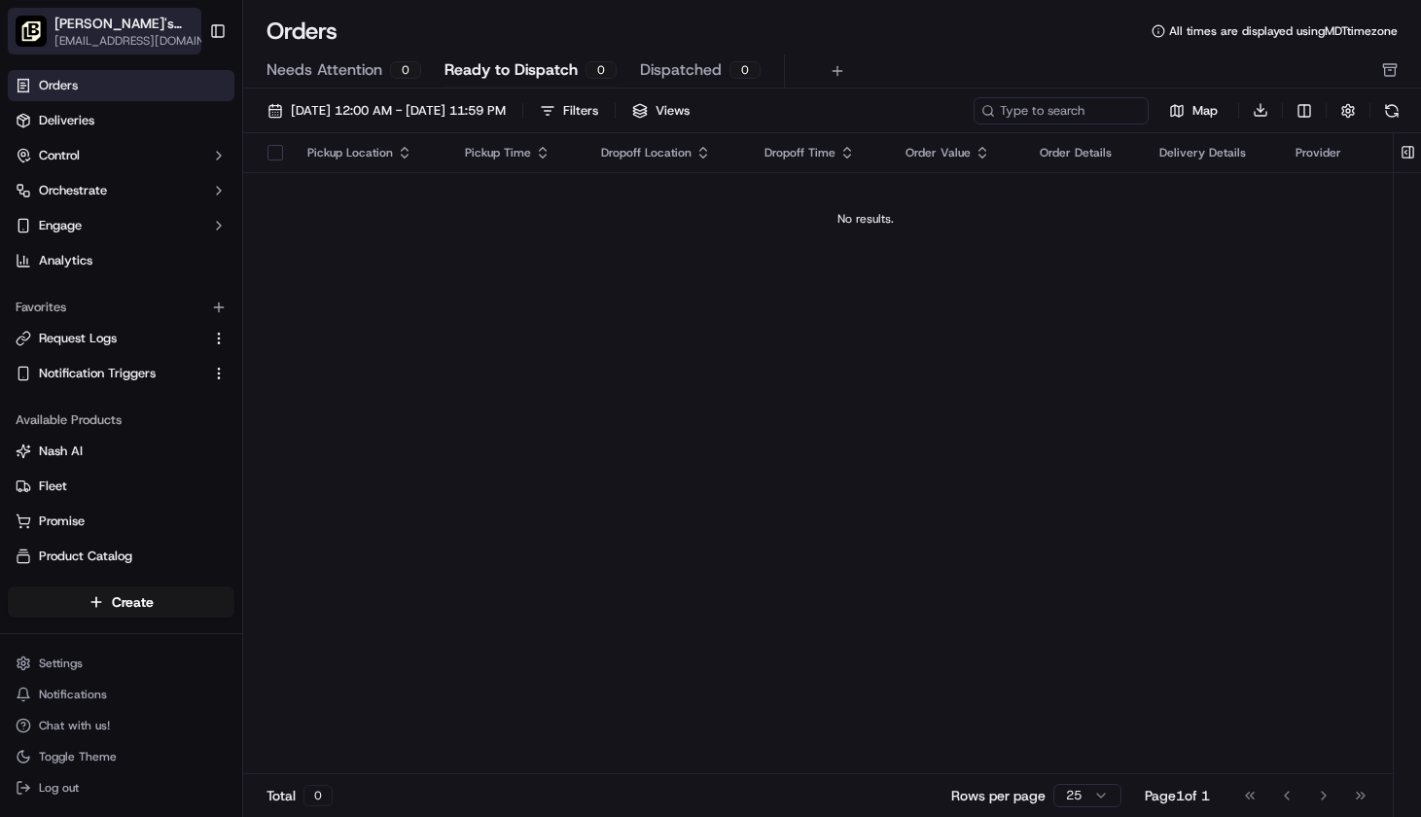
click at [82, 19] on span "[PERSON_NAME]'s Tavern + Tap ([GEOGRAPHIC_DATA])" at bounding box center [126, 23] width 144 height 19
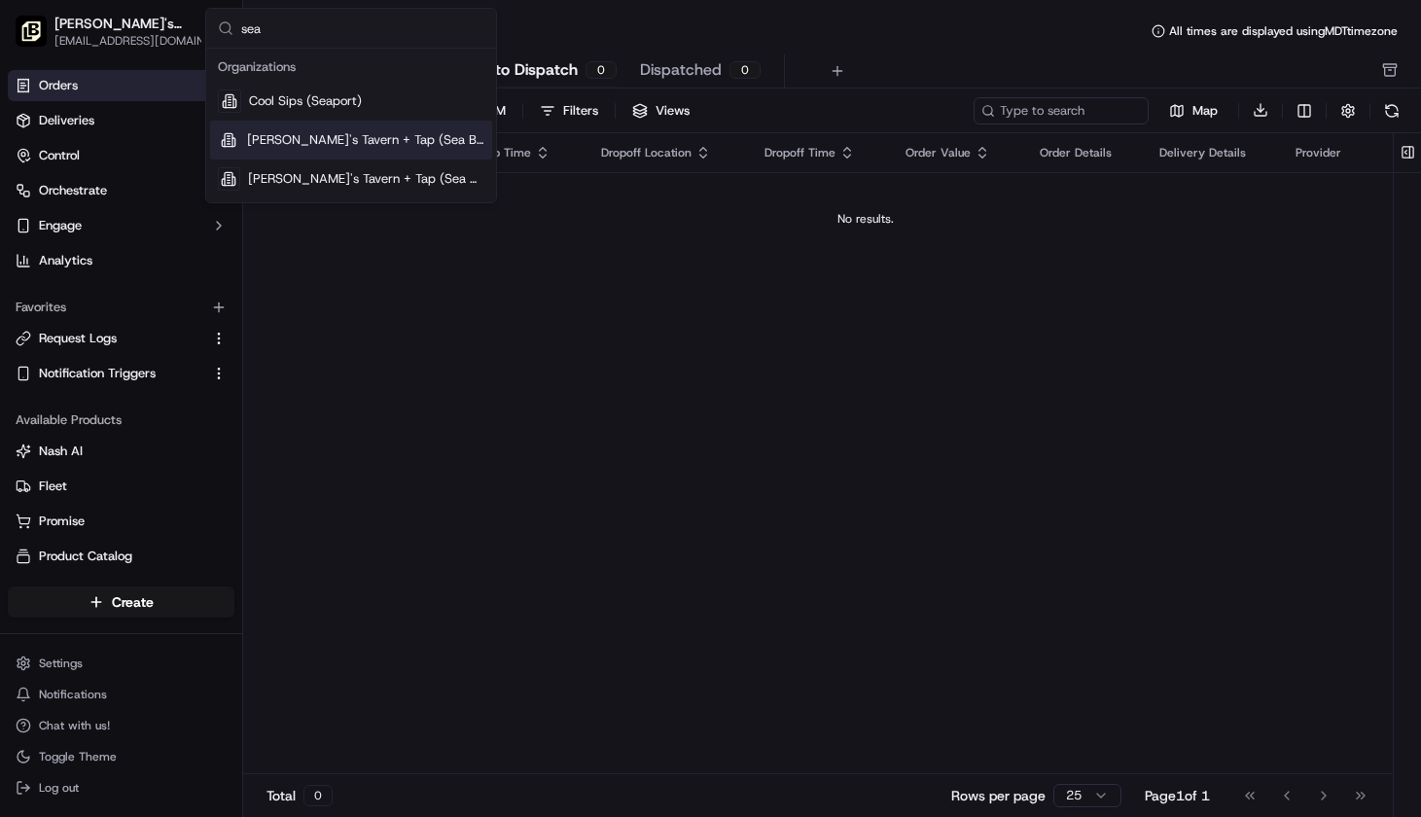
type input "sea"
click at [454, 141] on div "[PERSON_NAME]'s Tavern + Tap (Sea Bright)" at bounding box center [351, 140] width 282 height 39
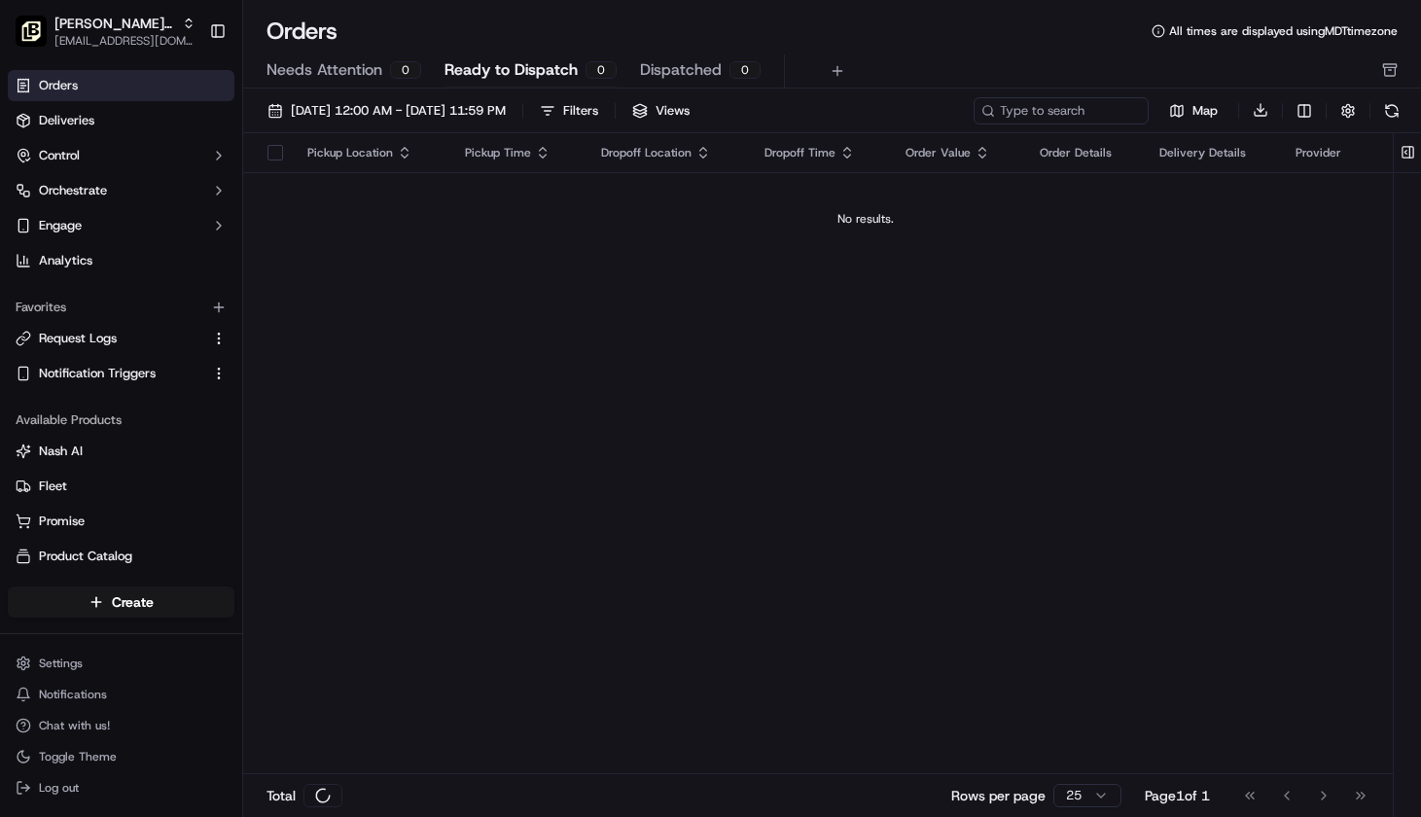
click at [133, 25] on span "[PERSON_NAME]'s Tavern + Tap (Sea Bright)" at bounding box center [114, 23] width 120 height 19
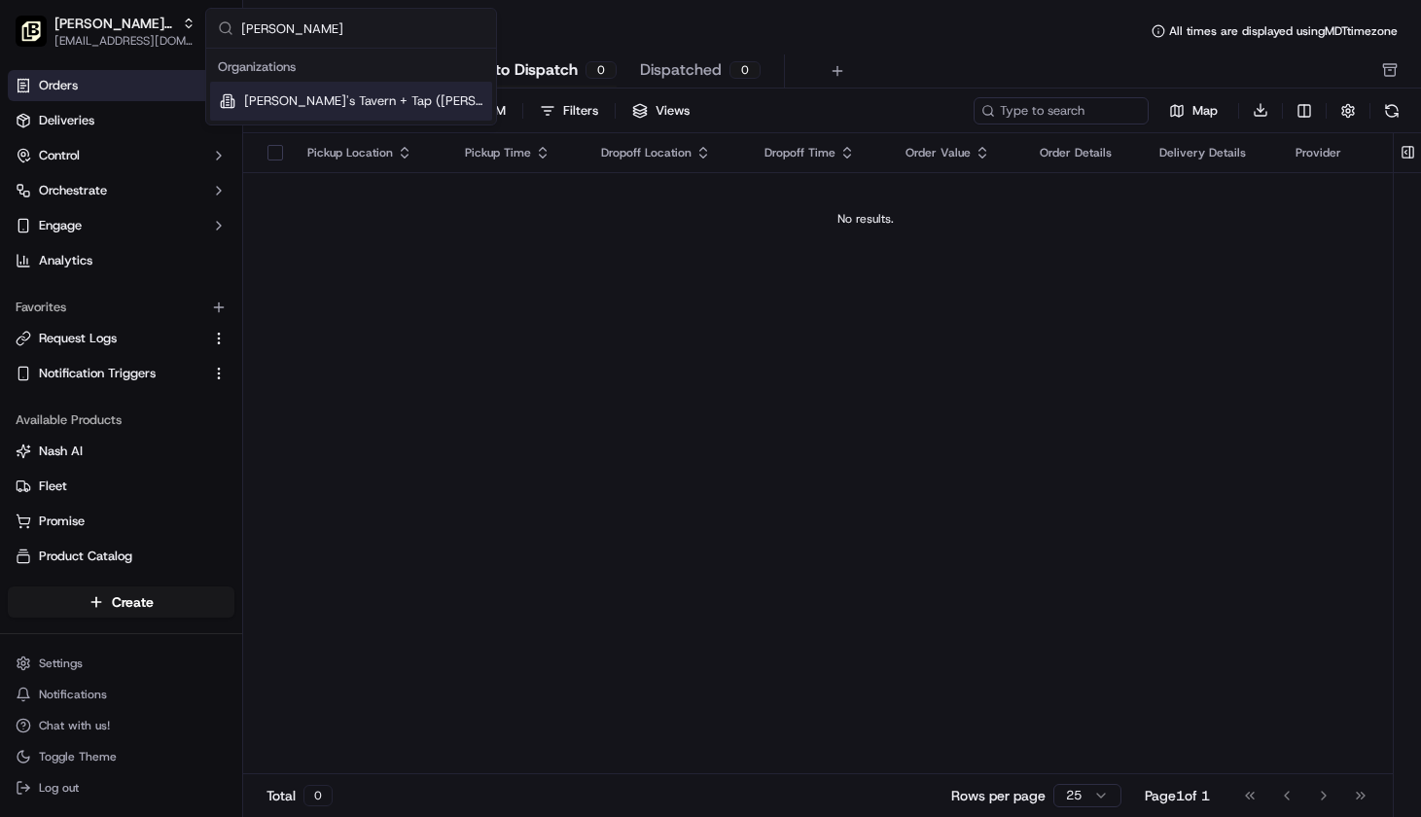
type input "[PERSON_NAME]"
click at [298, 111] on div "[PERSON_NAME]'s Tavern + Tap ([PERSON_NAME])" at bounding box center [351, 101] width 282 height 39
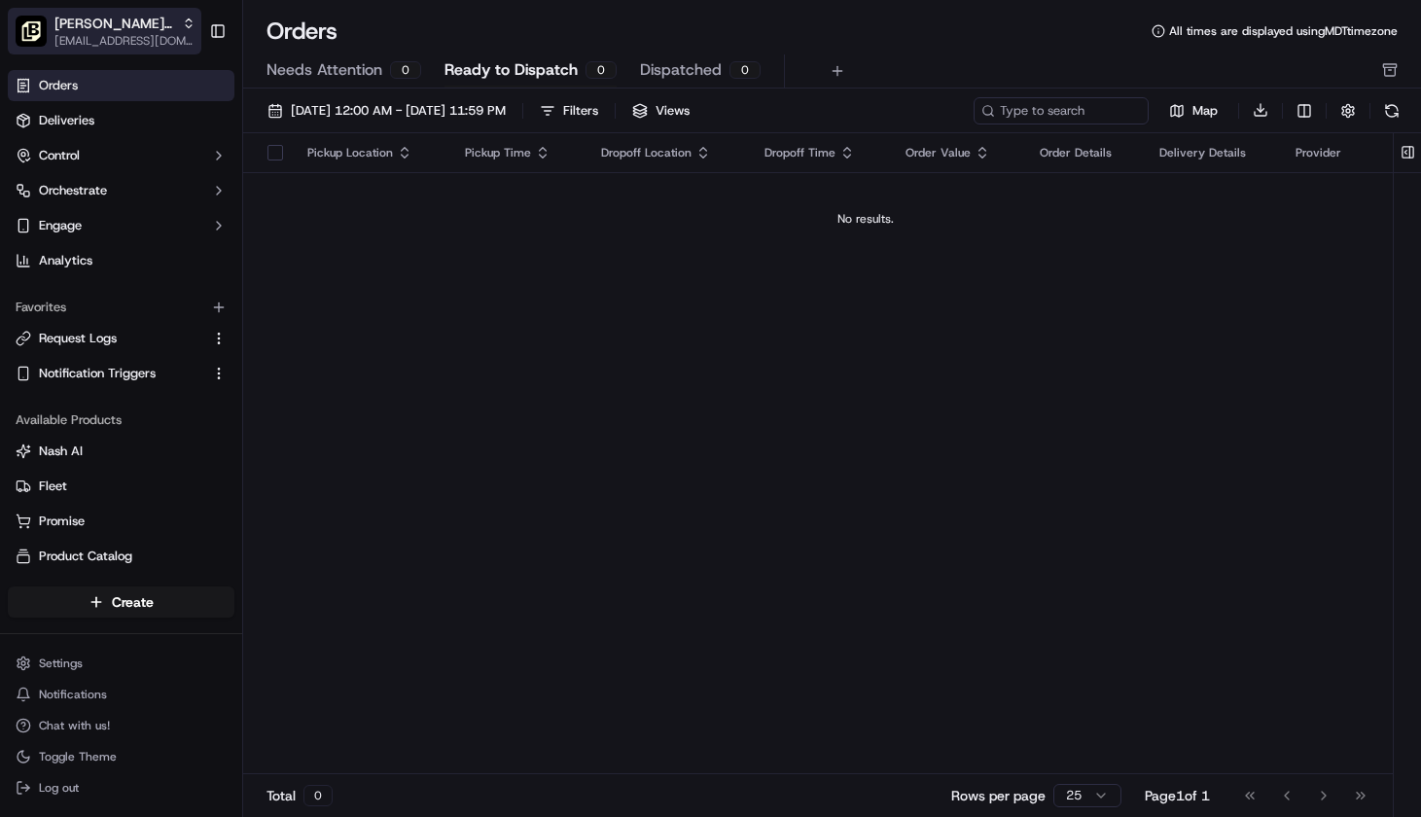
click at [141, 37] on span "[EMAIL_ADDRESS][DOMAIN_NAME]" at bounding box center [124, 41] width 141 height 16
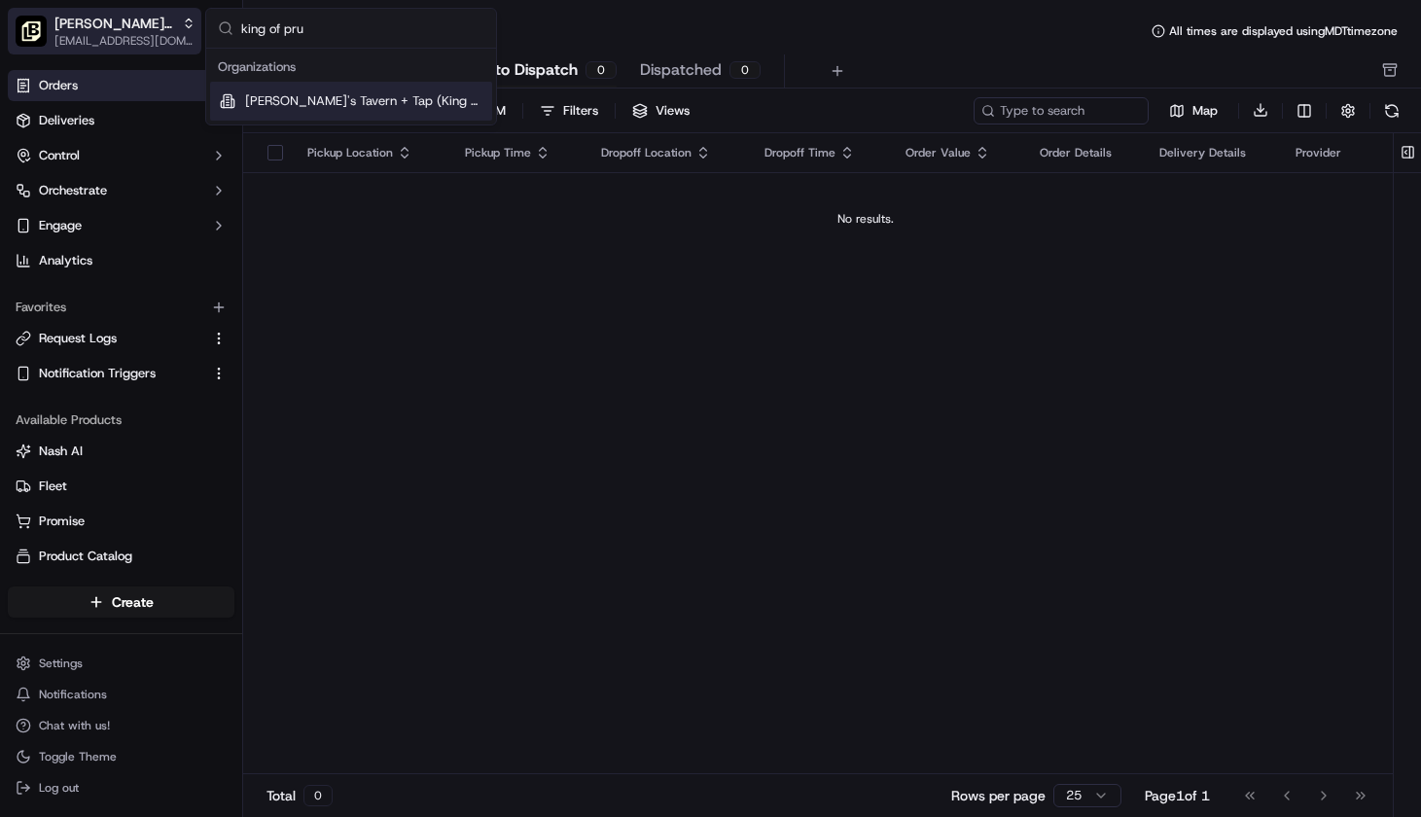
type input "king of [PERSON_NAME]"
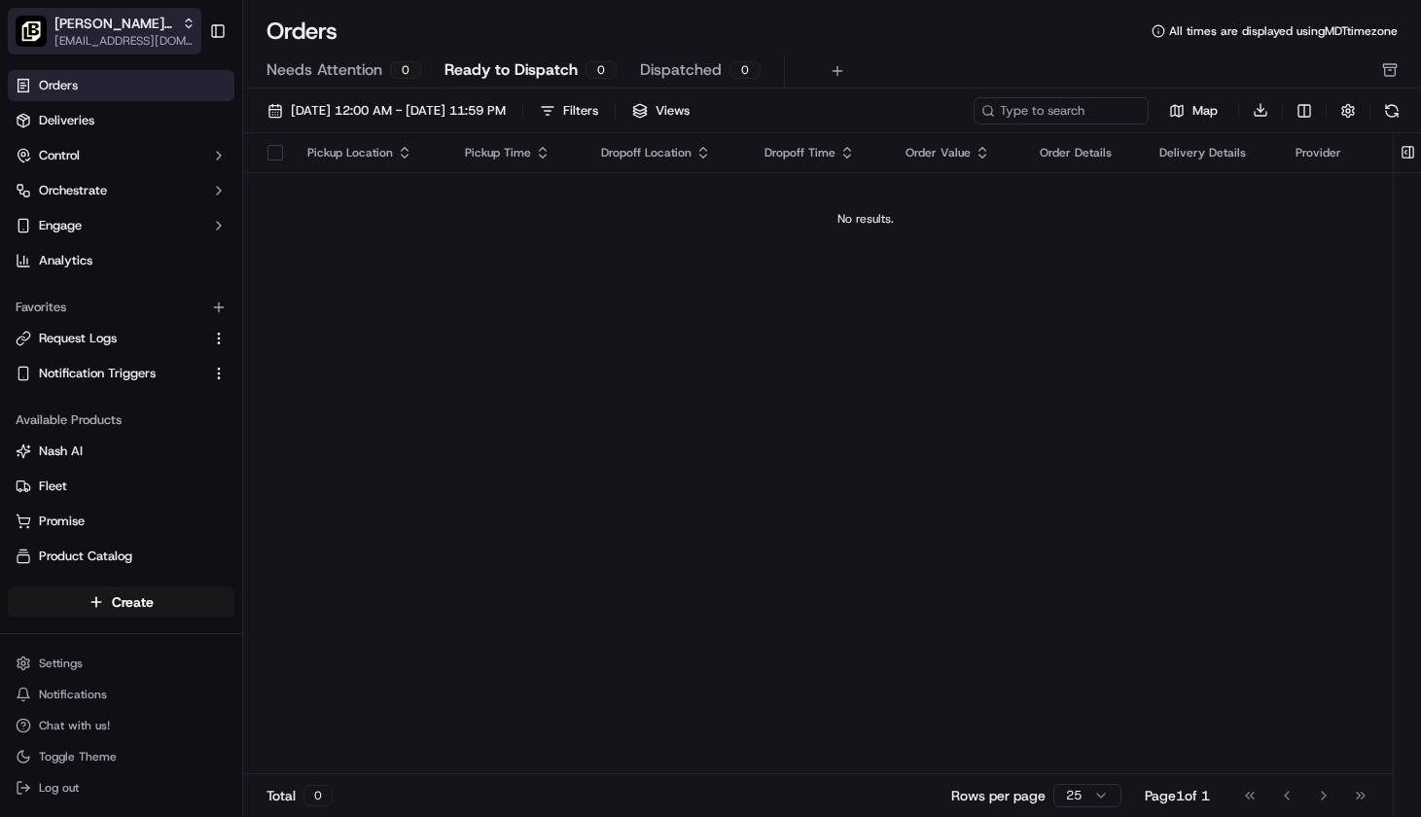
click at [110, 33] on span "[EMAIL_ADDRESS][DOMAIN_NAME]" at bounding box center [124, 41] width 141 height 16
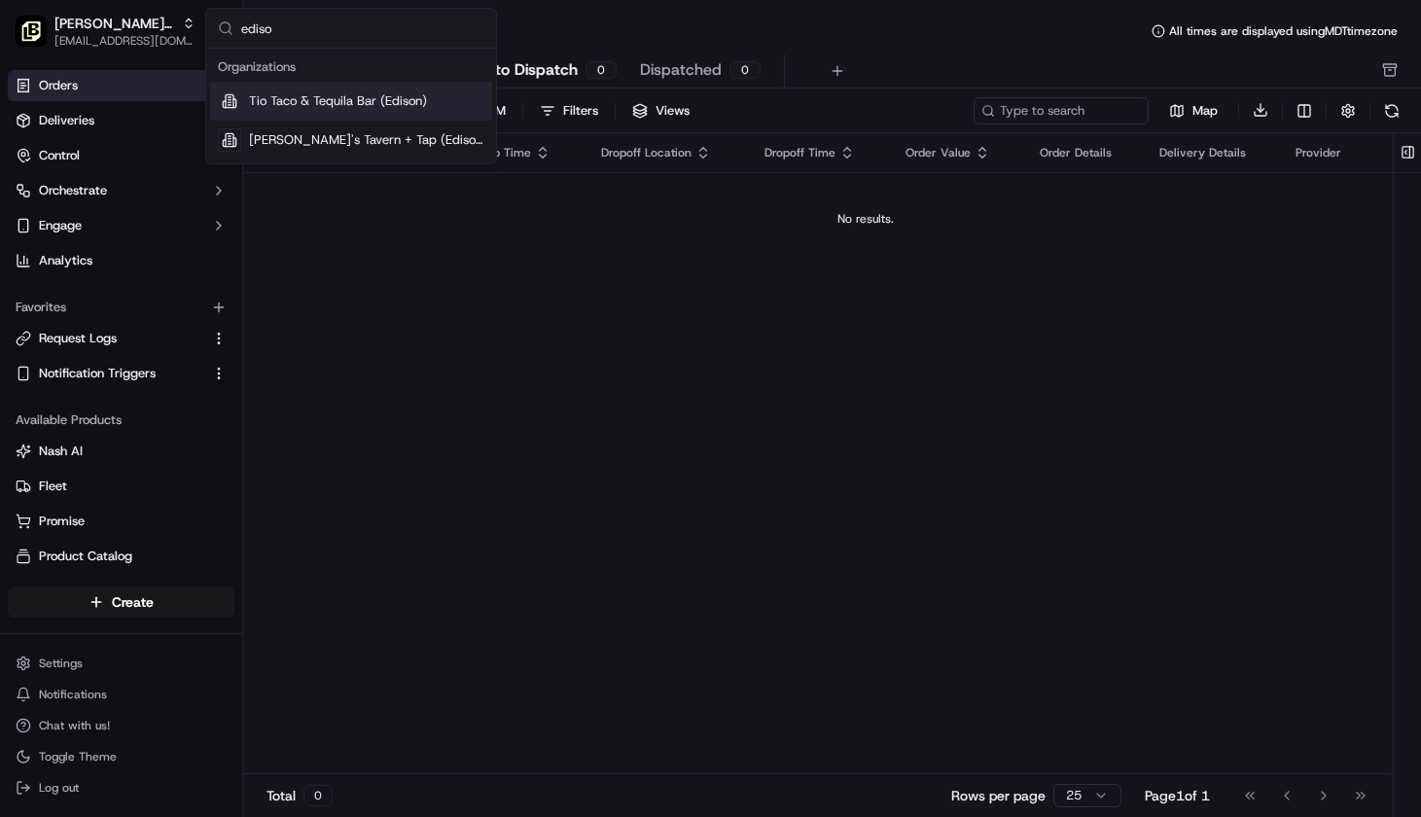
type input "ediso"
click at [284, 102] on span "Tio Taco & Tequila Bar (Edison)" at bounding box center [338, 101] width 178 height 18
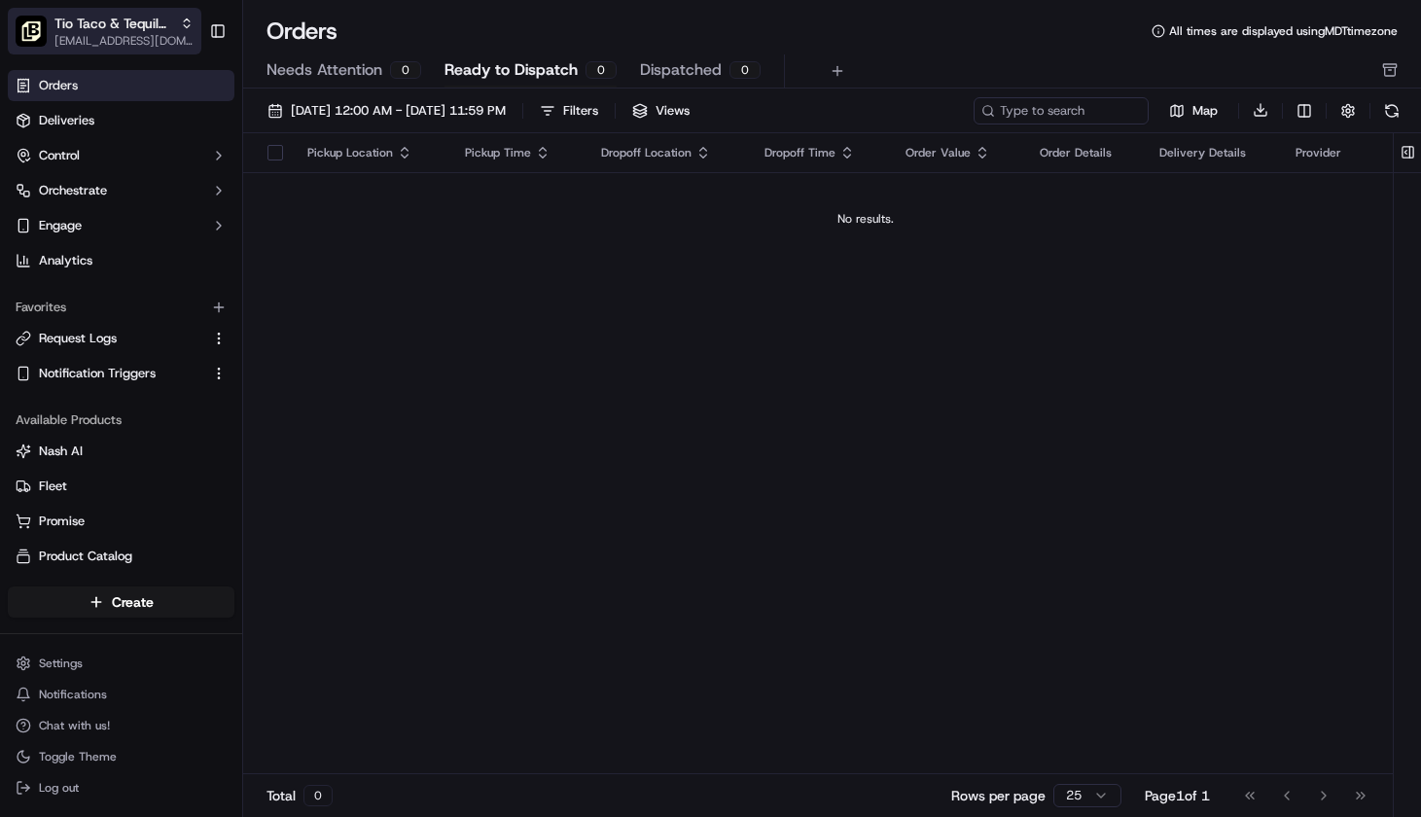
click at [129, 30] on span "Tio Taco & Tequila Bar (Edison)" at bounding box center [113, 23] width 118 height 19
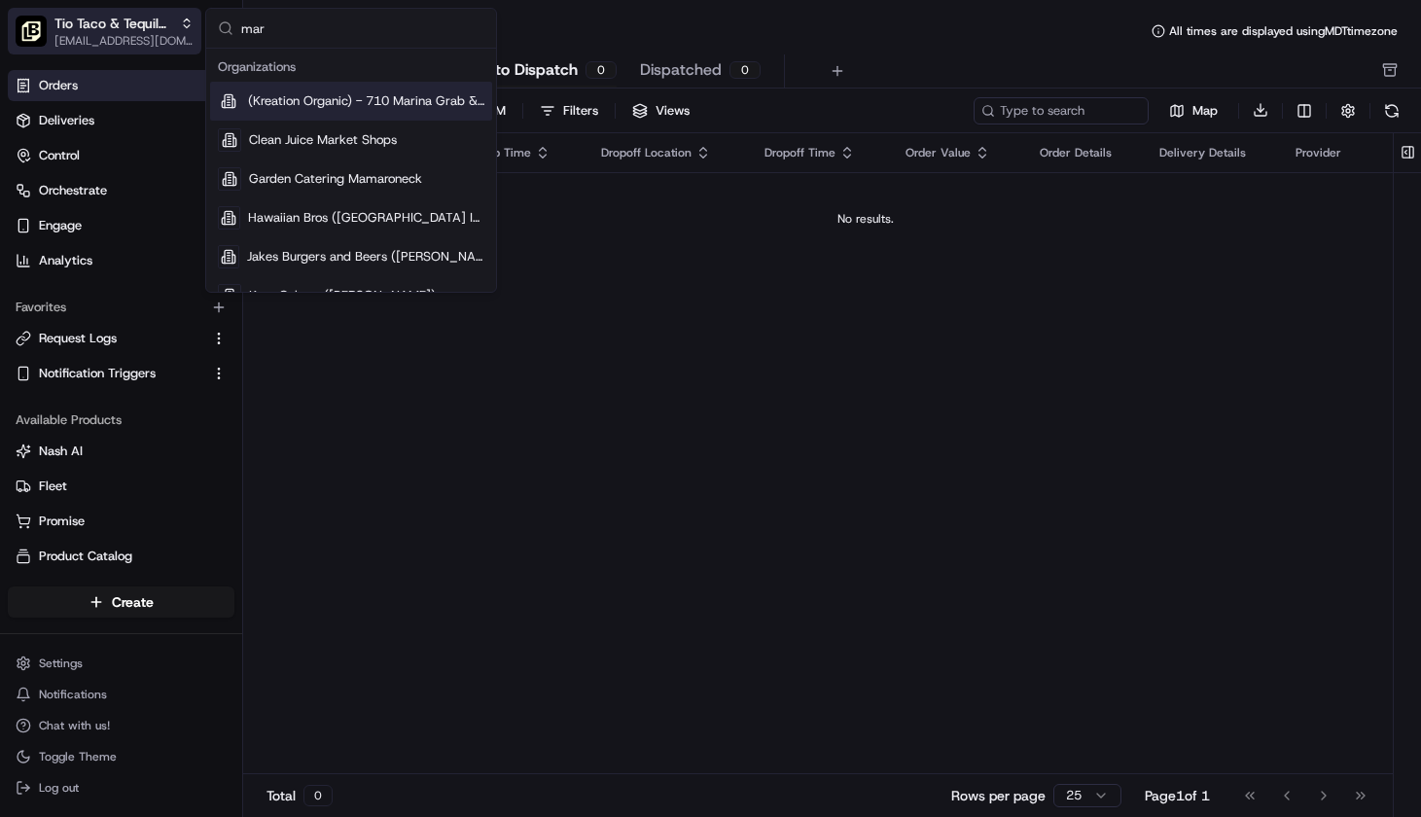
type input "marl"
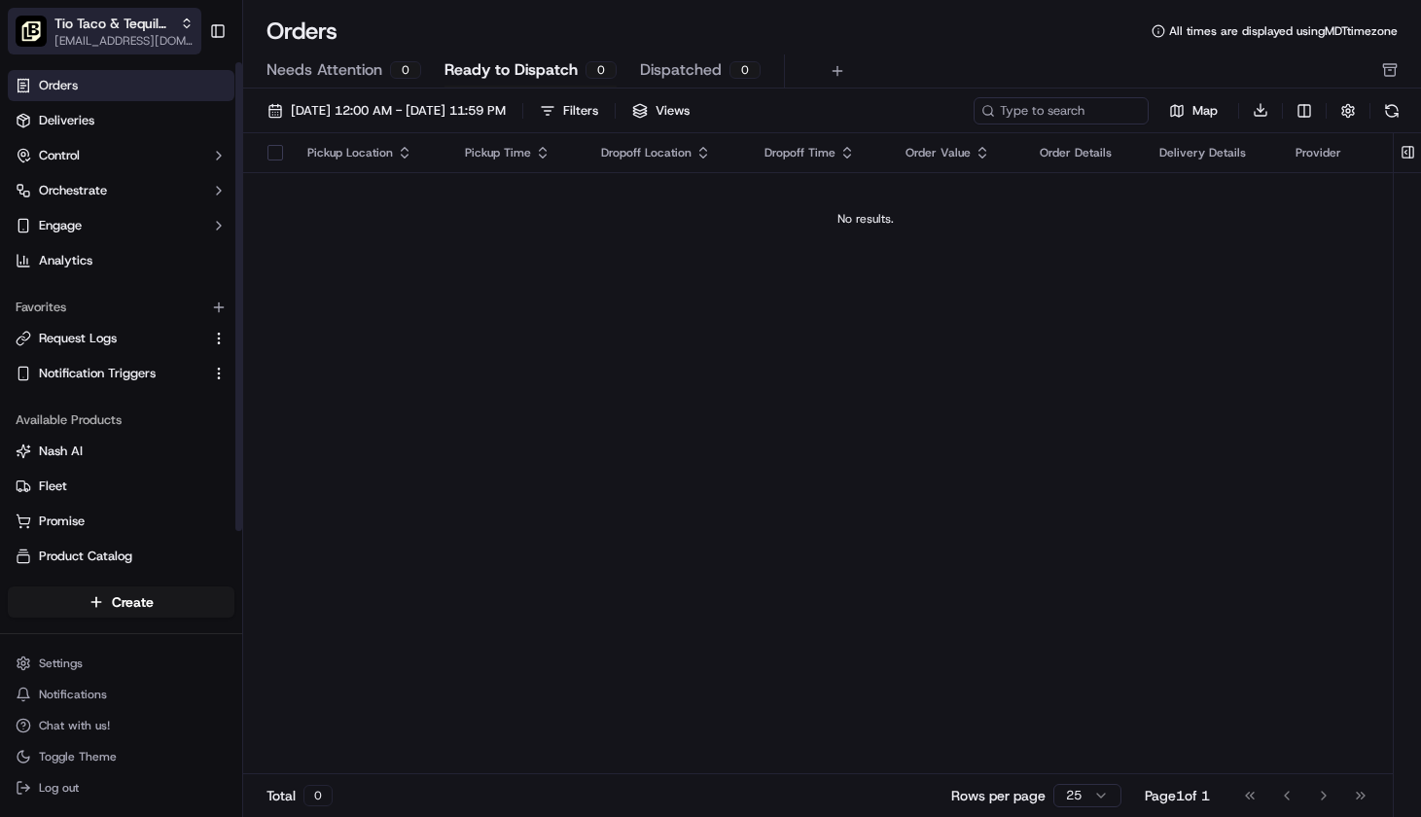
click at [94, 34] on span "[EMAIL_ADDRESS][DOMAIN_NAME]" at bounding box center [123, 41] width 139 height 16
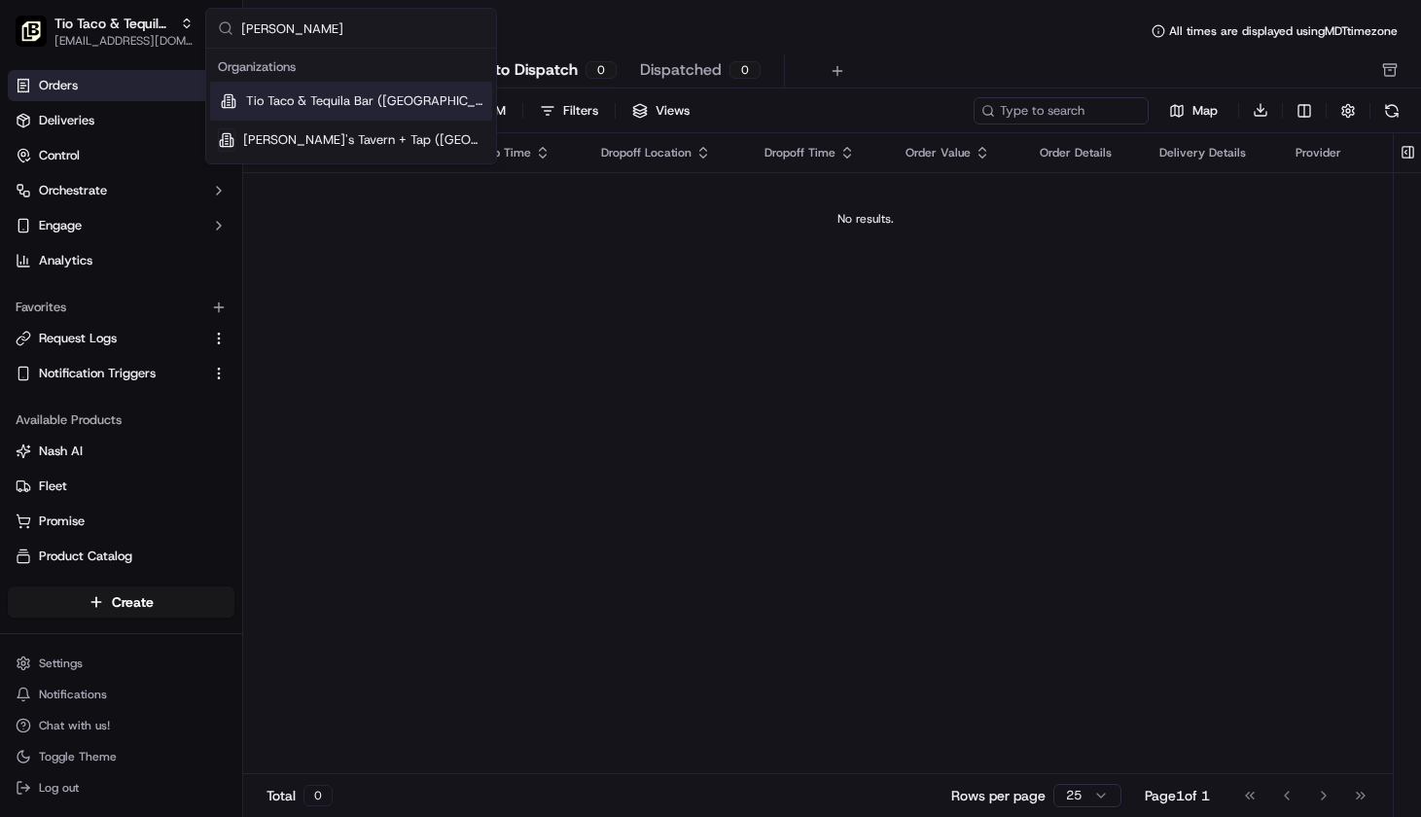
type input "[PERSON_NAME]"
click at [362, 110] on div "Tio Taco & Tequila Bar ([GEOGRAPHIC_DATA])" at bounding box center [351, 101] width 282 height 39
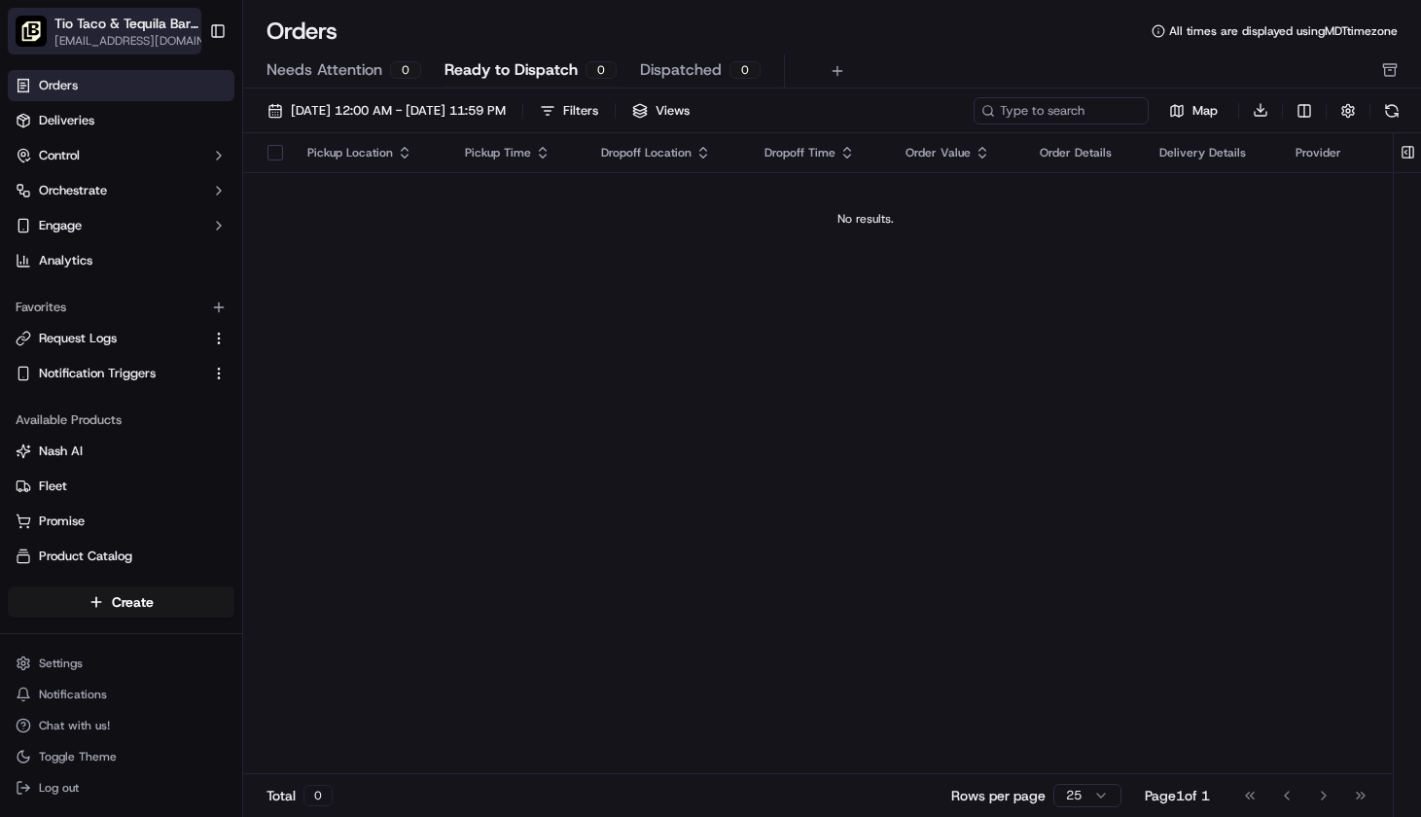
click at [98, 33] on span "[EMAIL_ADDRESS][DOMAIN_NAME]" at bounding box center [136, 41] width 165 height 16
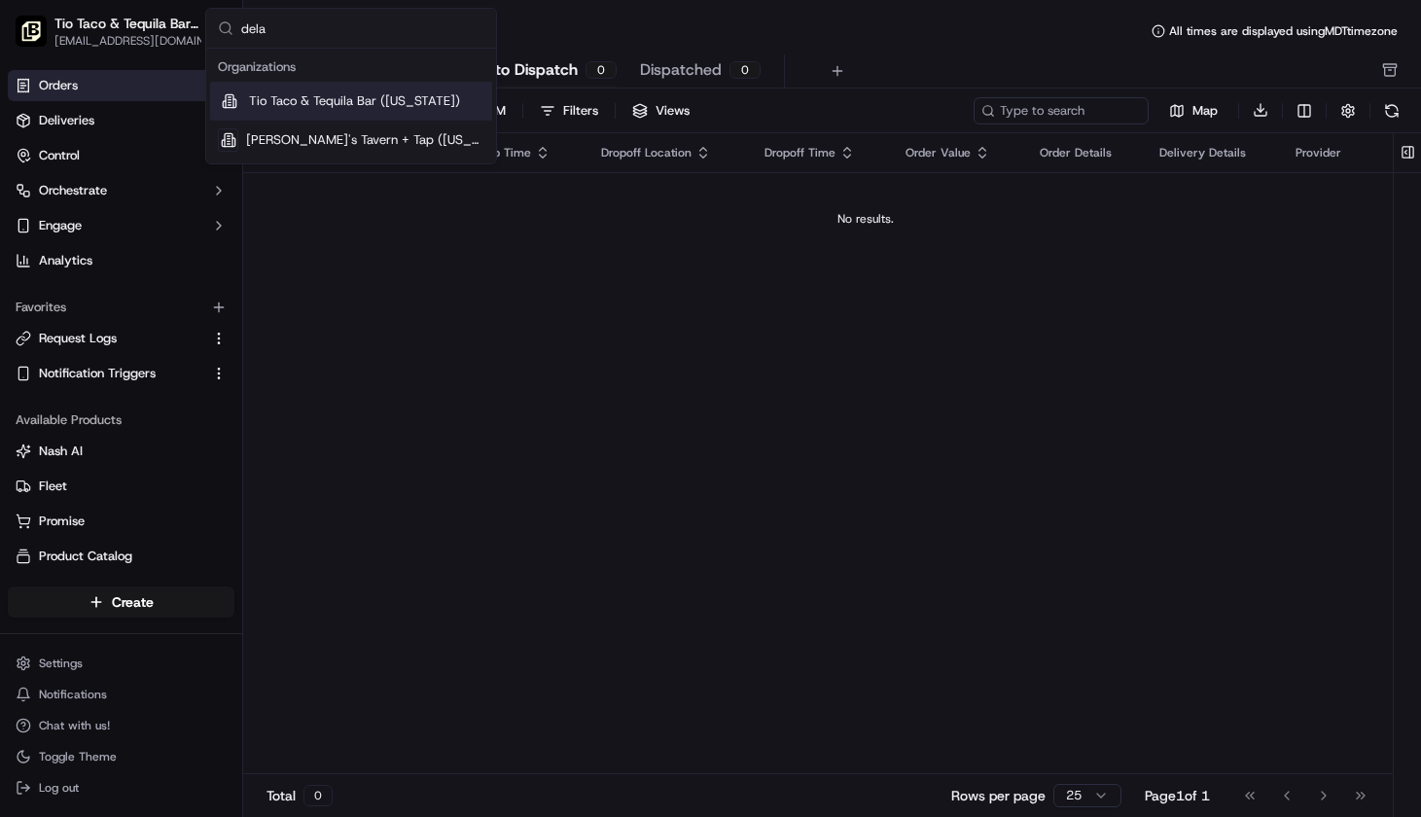
type input "dela"
click at [387, 104] on span "Tio Taco & Tequila Bar ([US_STATE])" at bounding box center [354, 101] width 211 height 18
